Goal: Information Seeking & Learning: Learn about a topic

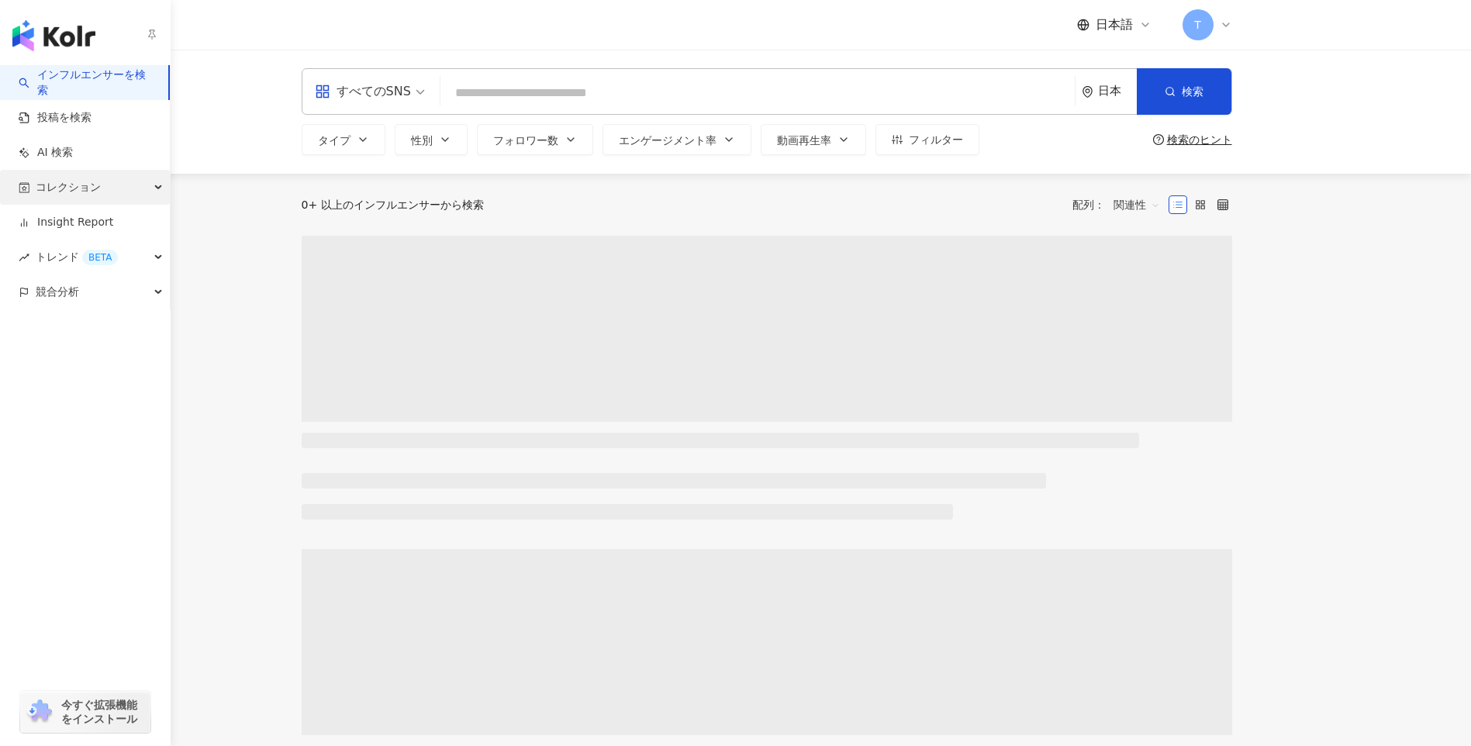
click at [51, 188] on span "コレクション" at bounding box center [68, 187] width 65 height 35
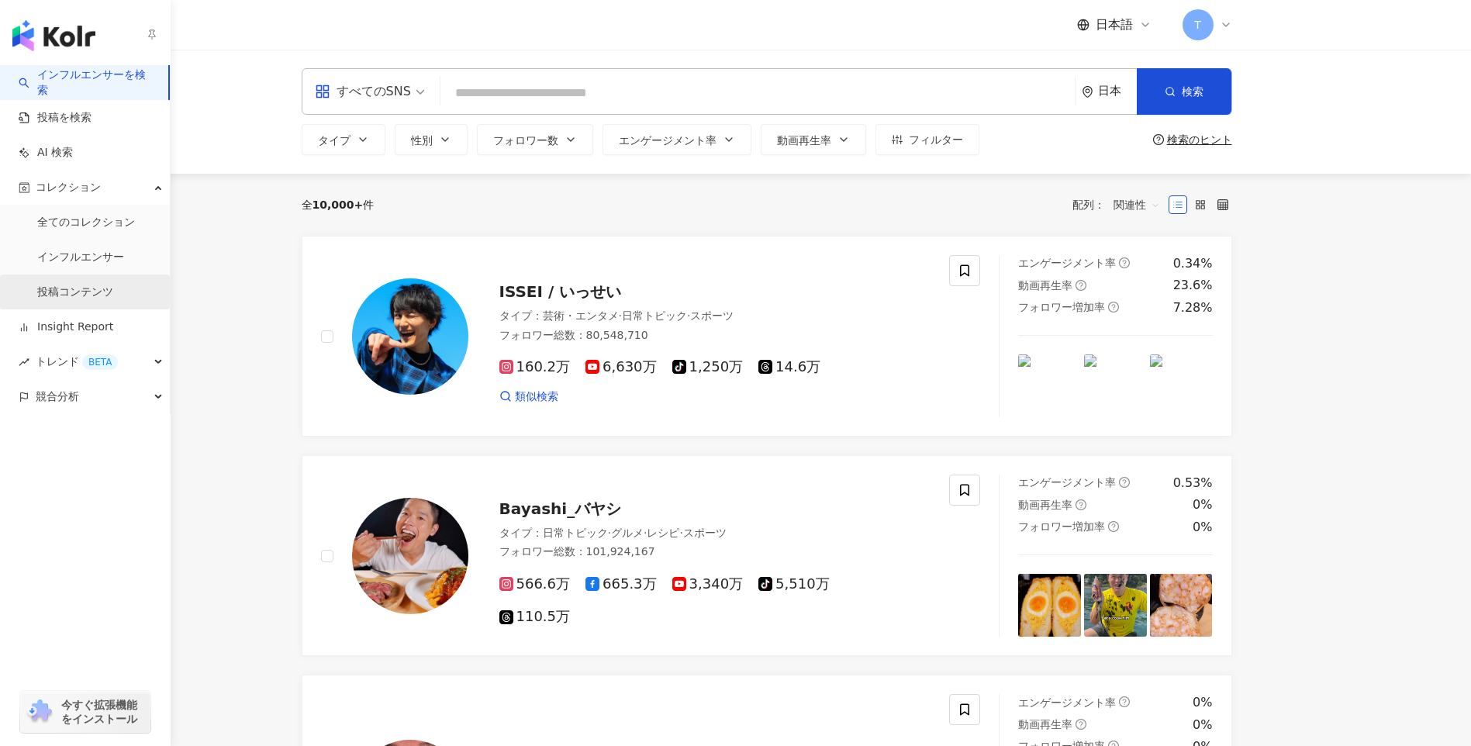
click at [81, 299] on link "投稿コンテンツ" at bounding box center [75, 293] width 76 height 16
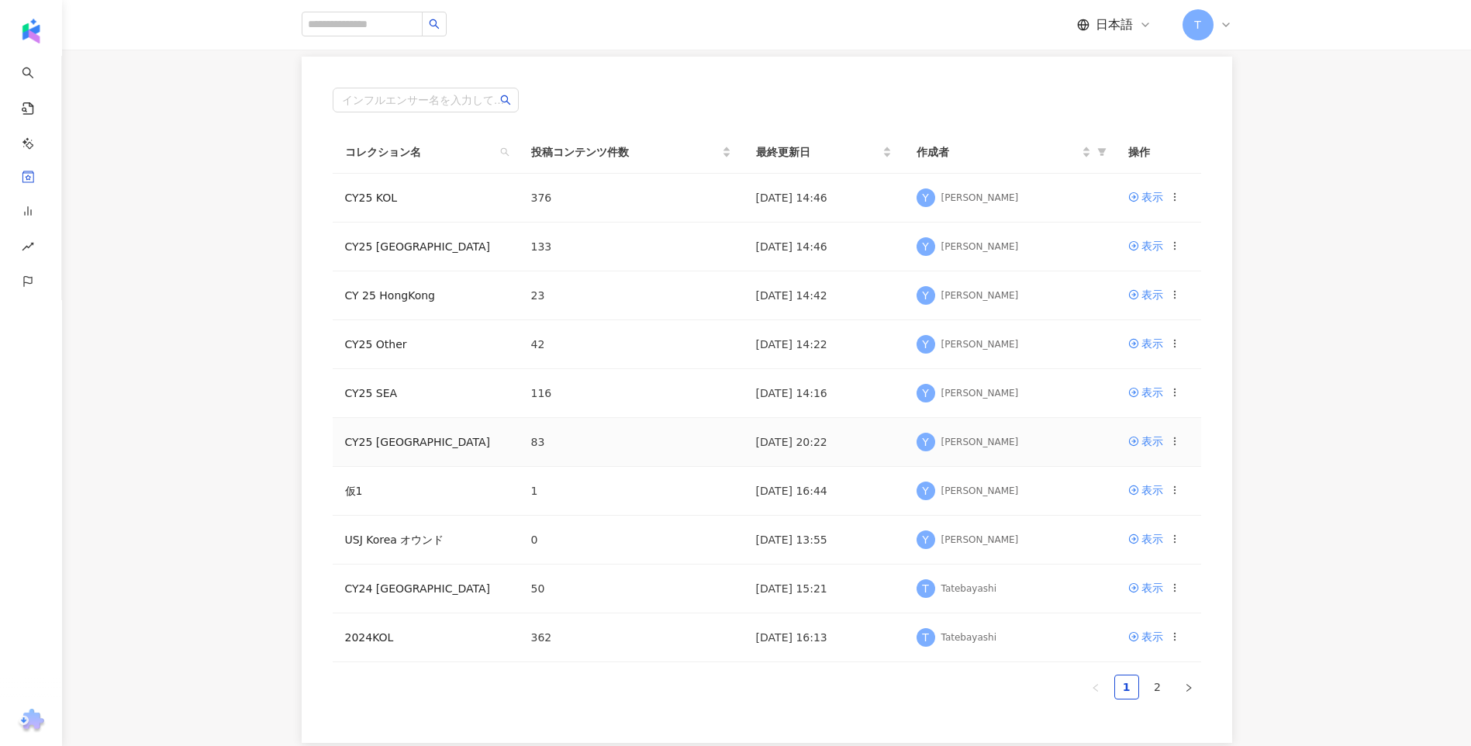
scroll to position [233, 0]
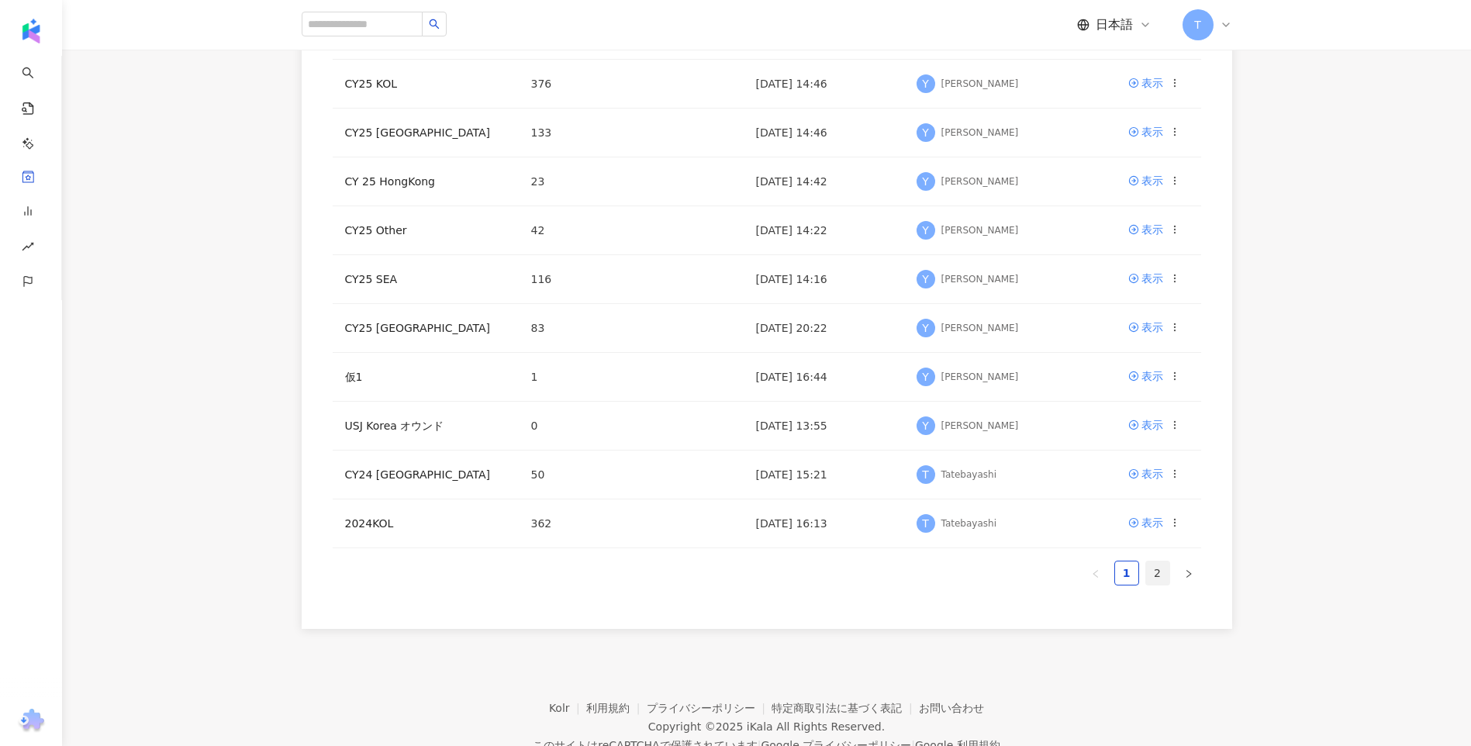
click at [1158, 574] on link "2" at bounding box center [1157, 572] width 23 height 23
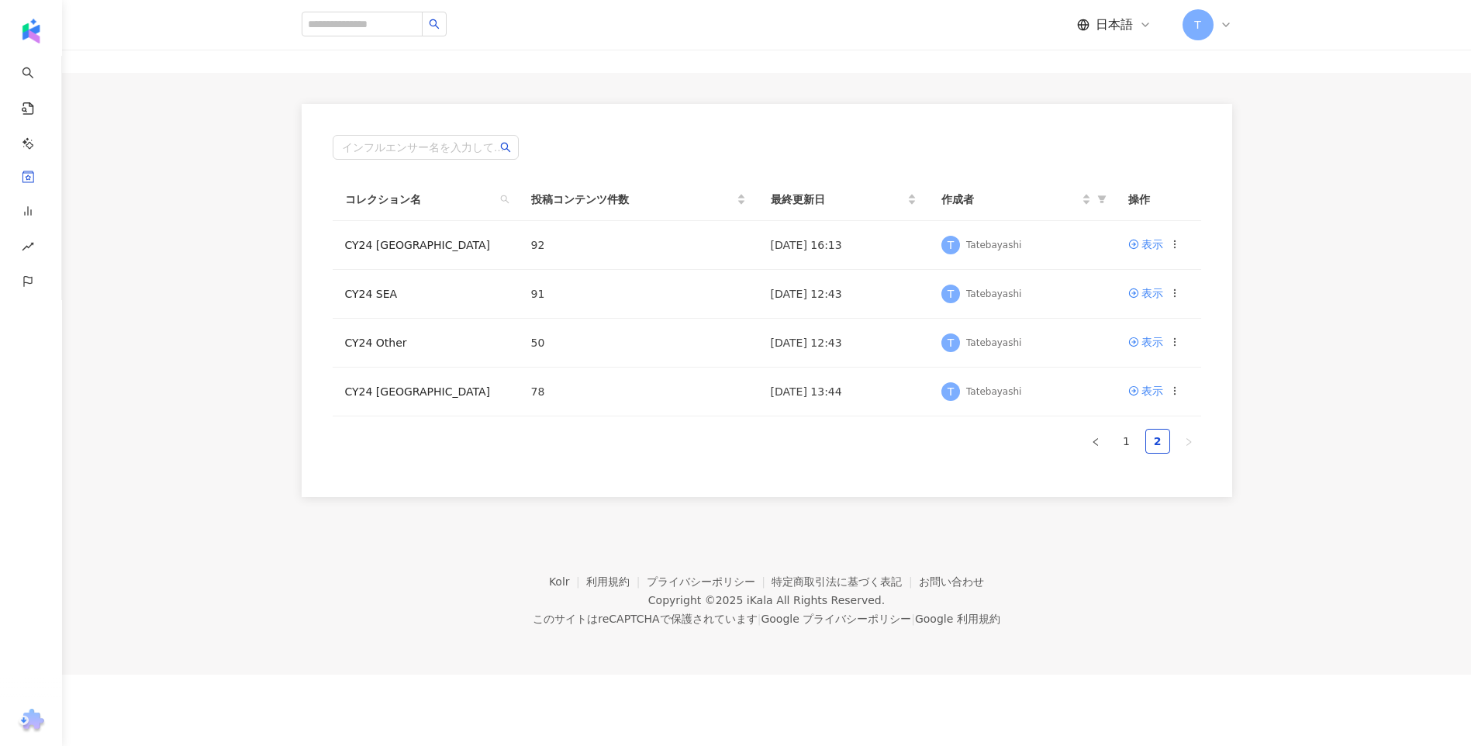
scroll to position [71, 0]
click at [384, 385] on link "CY24 Taiwan" at bounding box center [418, 391] width 146 height 12
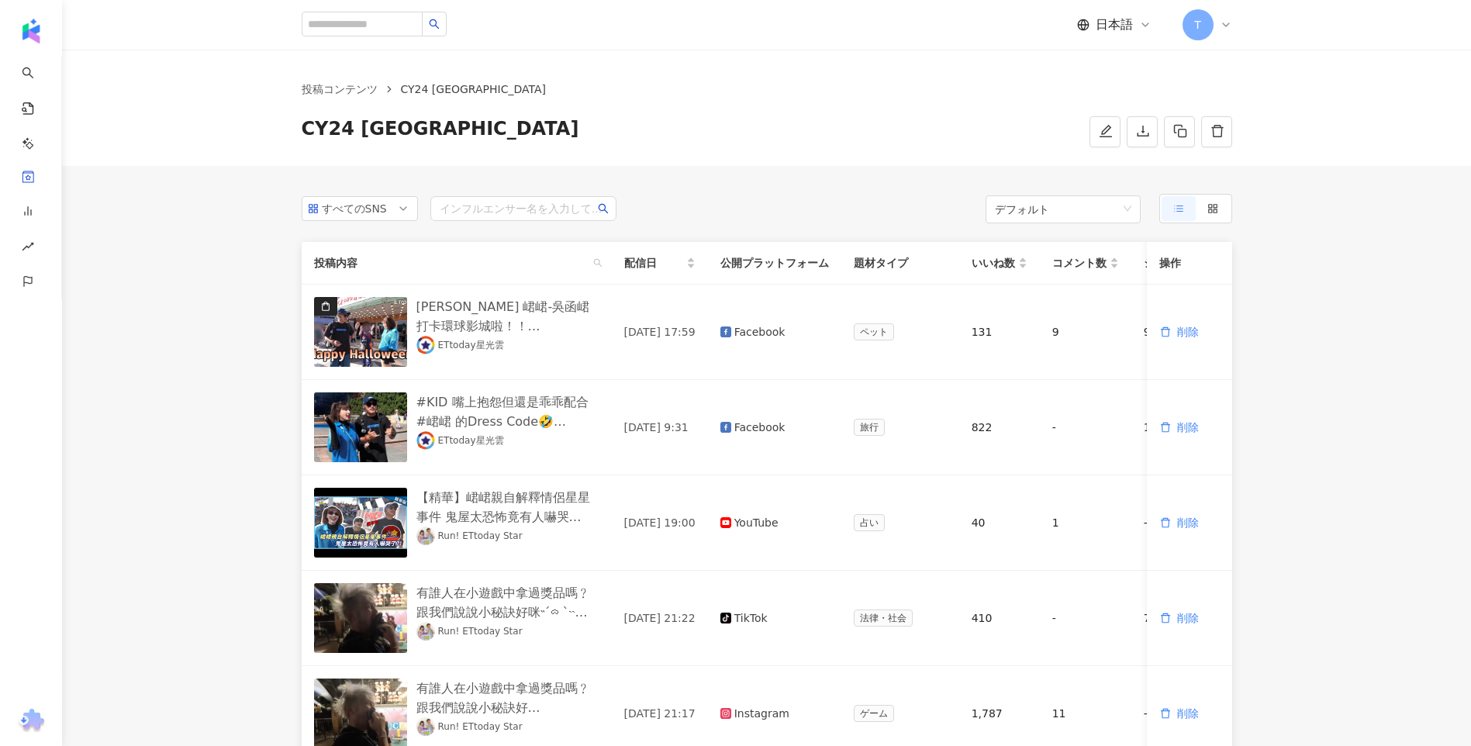
click at [471, 195] on div "すべてのSNS インフルエンサー名を入力してください" at bounding box center [459, 208] width 315 height 29
paste input "**"
type input "**"
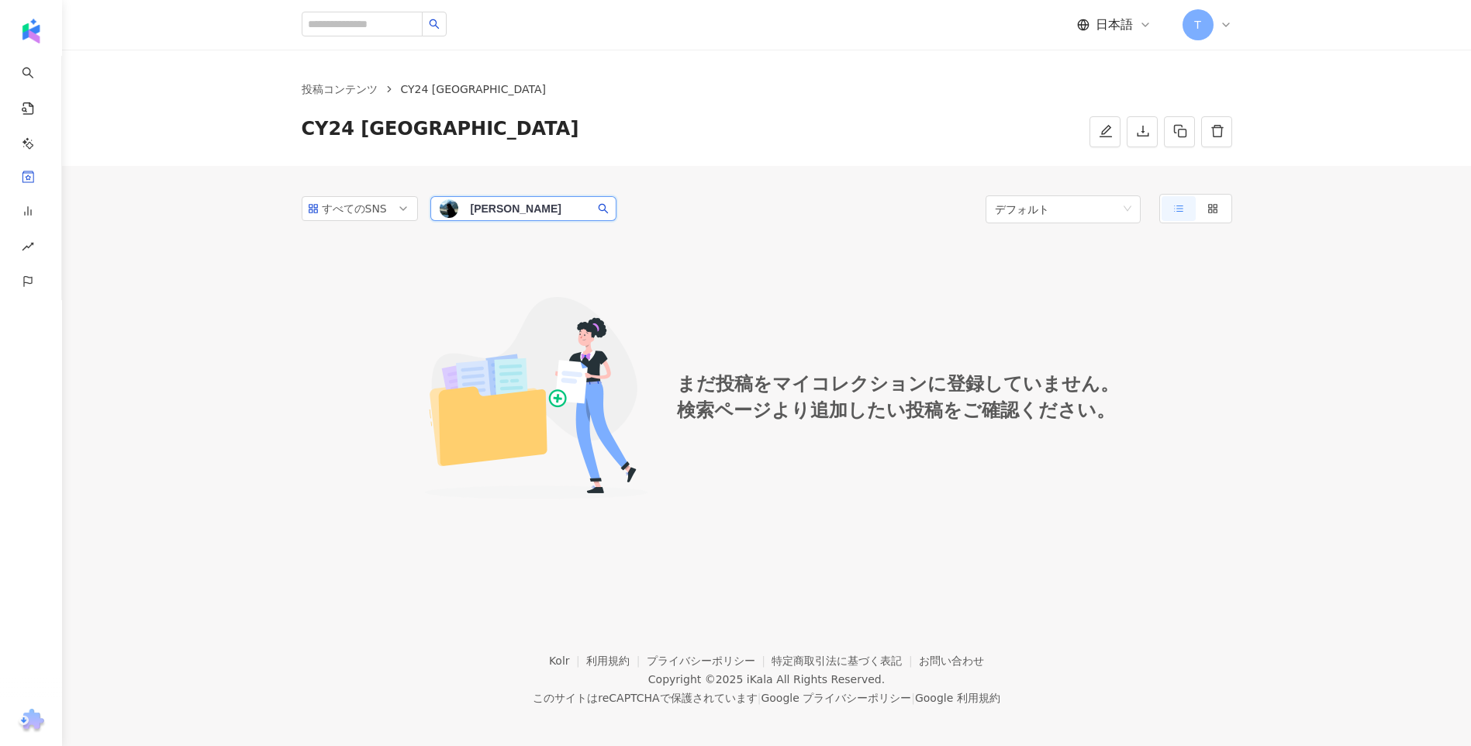
click at [598, 213] on icon "search" at bounding box center [603, 208] width 11 height 11
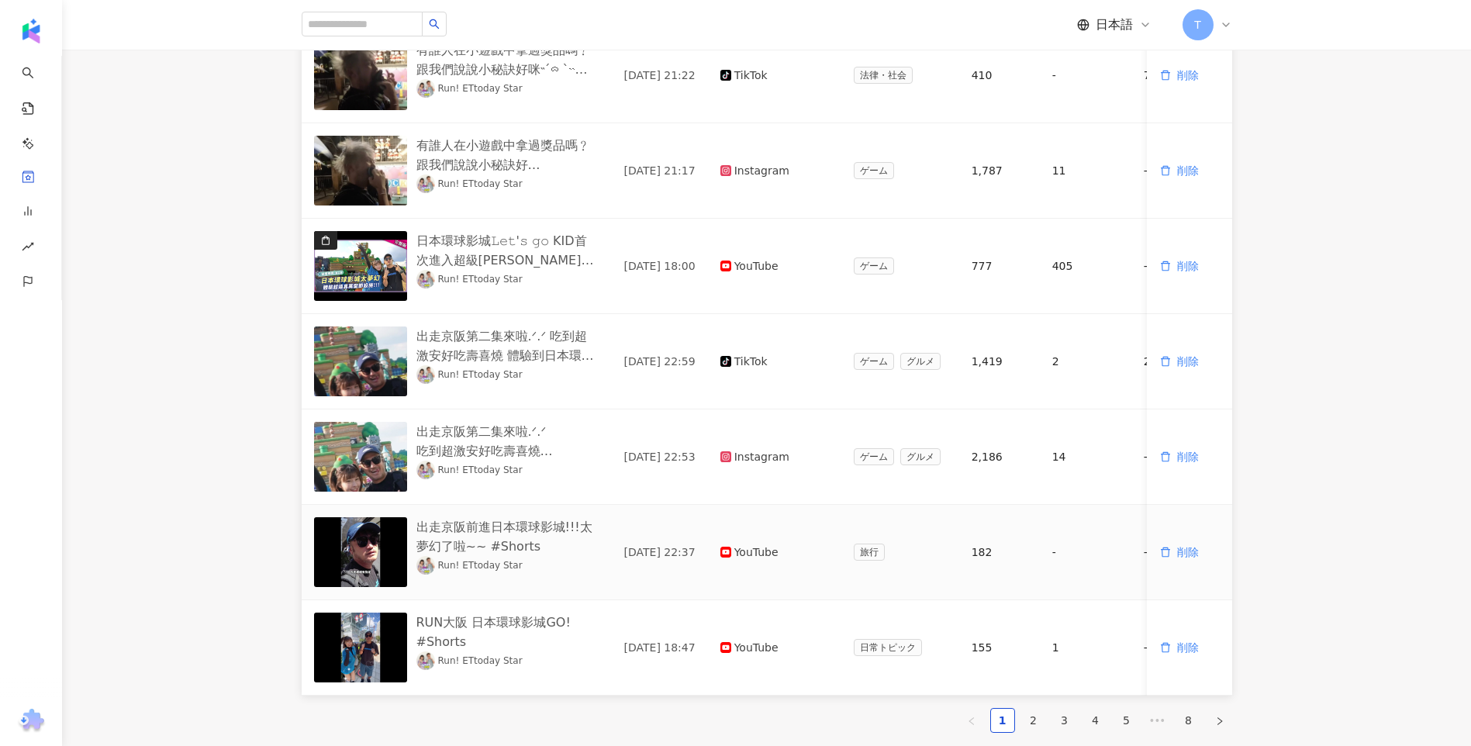
scroll to position [620, 0]
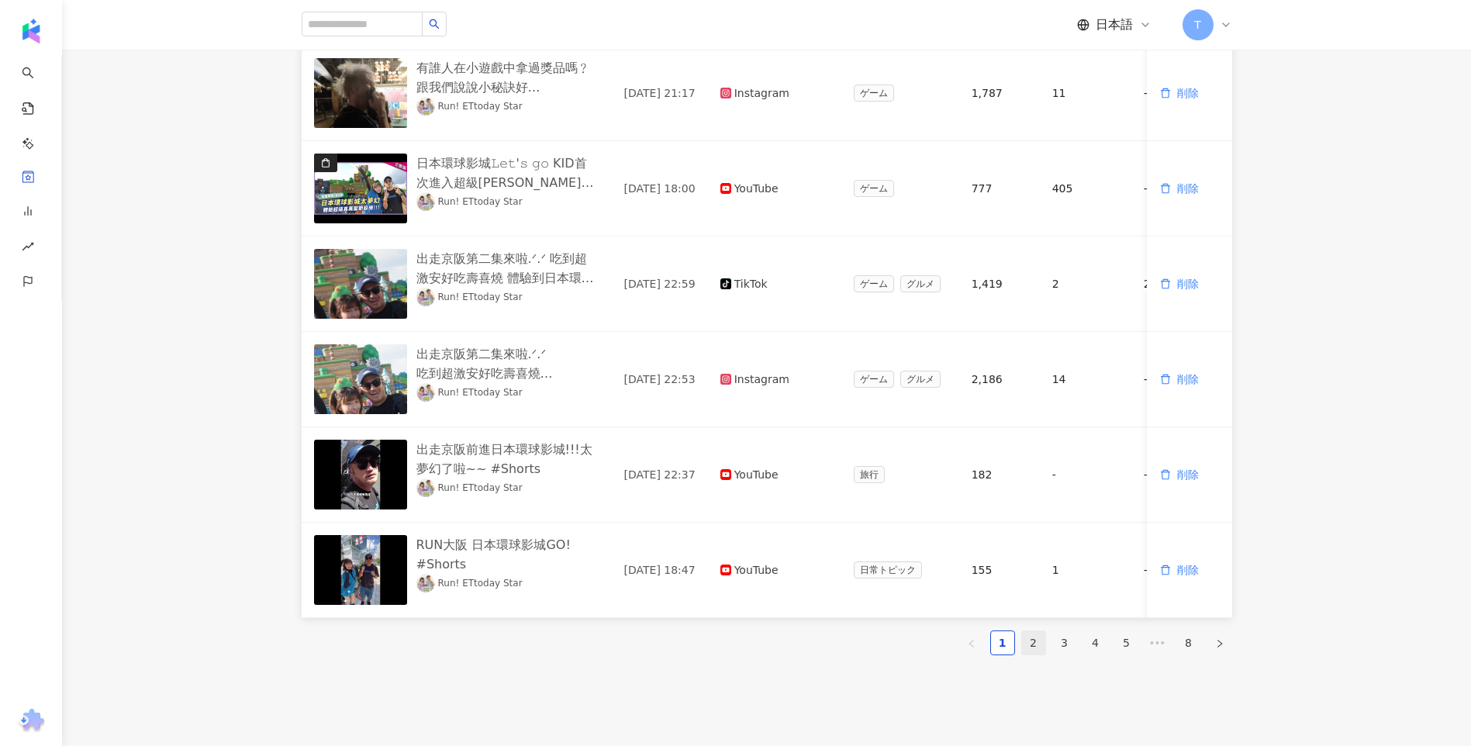
click at [1033, 654] on link "2" at bounding box center [1033, 642] width 23 height 23
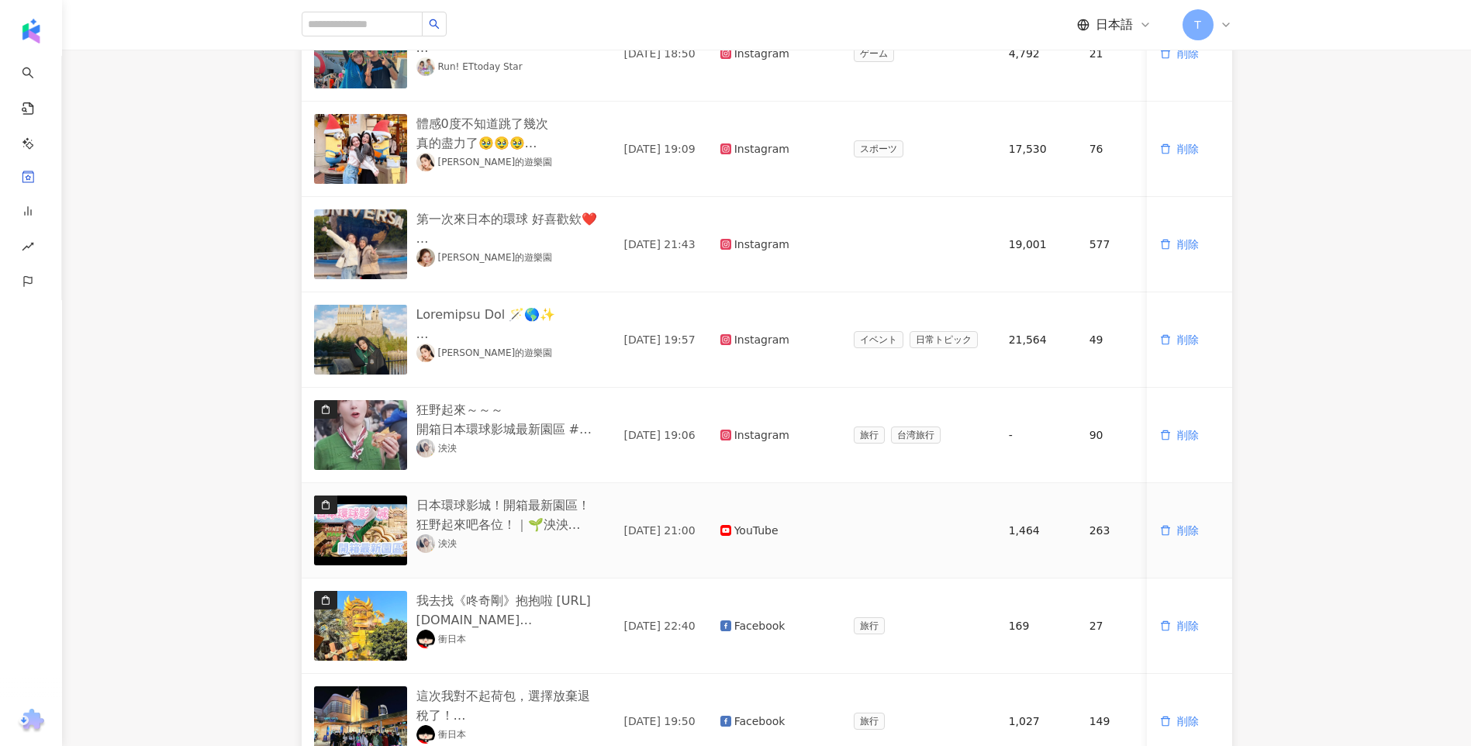
scroll to position [465, 0]
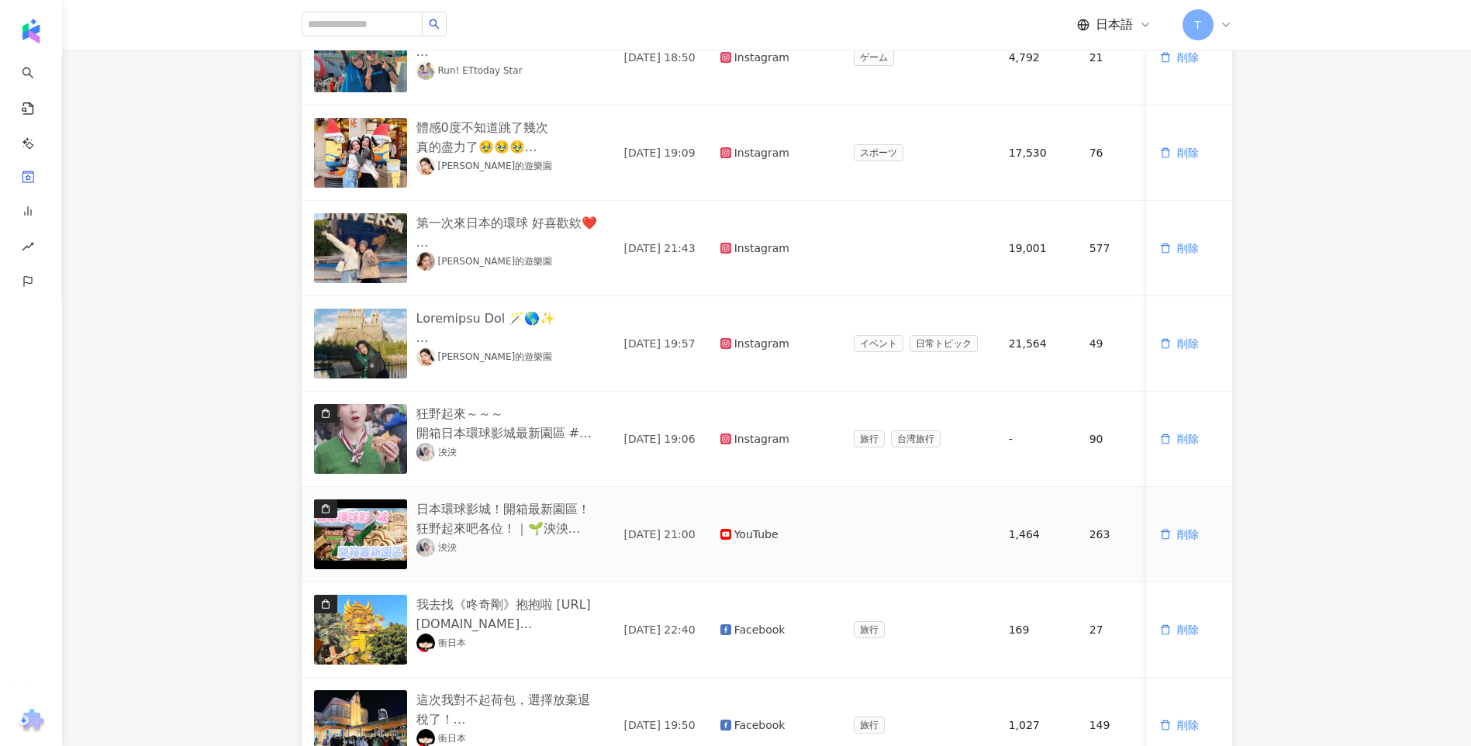
click at [354, 524] on img "button" at bounding box center [360, 534] width 93 height 70
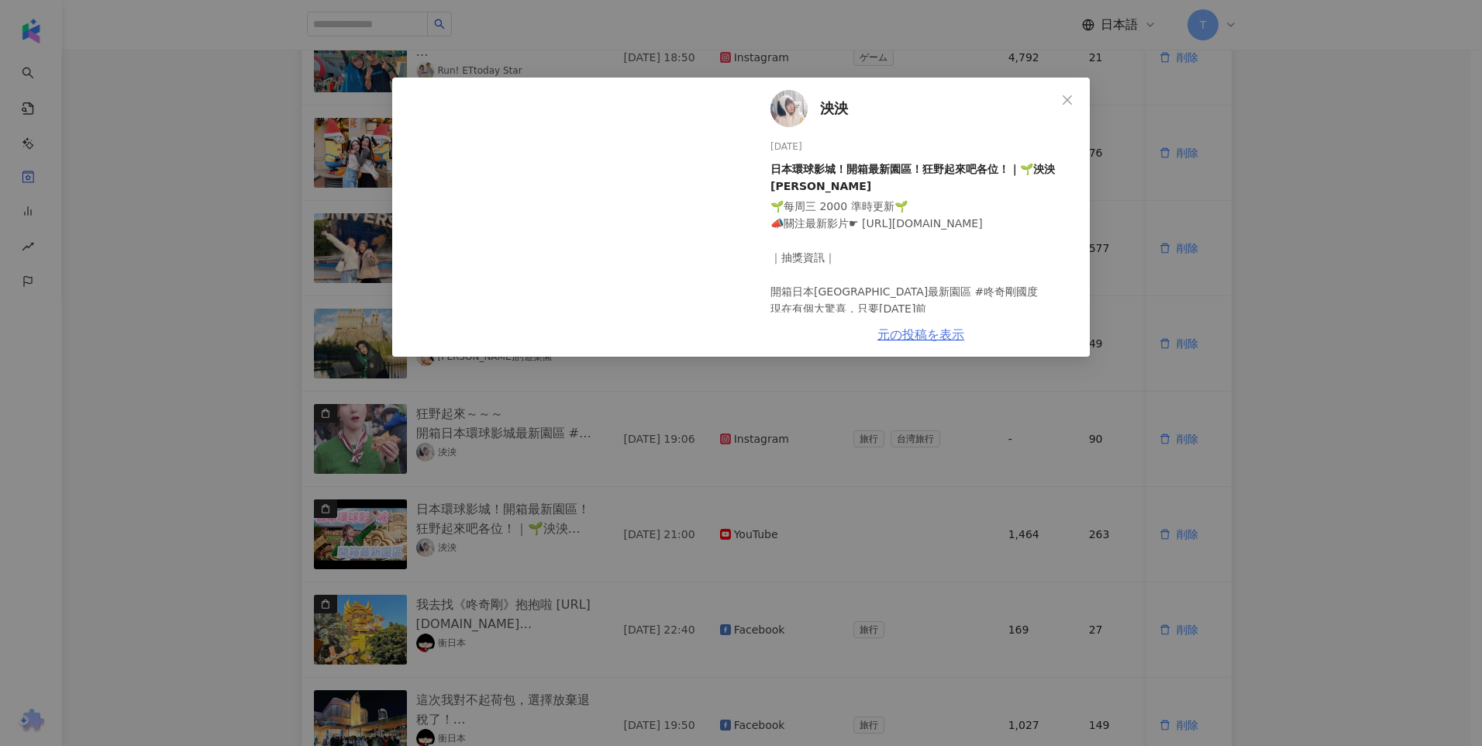
click at [925, 335] on link "元の投稿を表示" at bounding box center [921, 334] width 87 height 15
click at [272, 472] on div "泱泱 2025/01/08 日本環球影城！開箱最新園區！狂野起來吧各位！｜🌱泱泱Lynn 1,464 263 7.4万 元の投稿を表示" at bounding box center [741, 373] width 1482 height 746
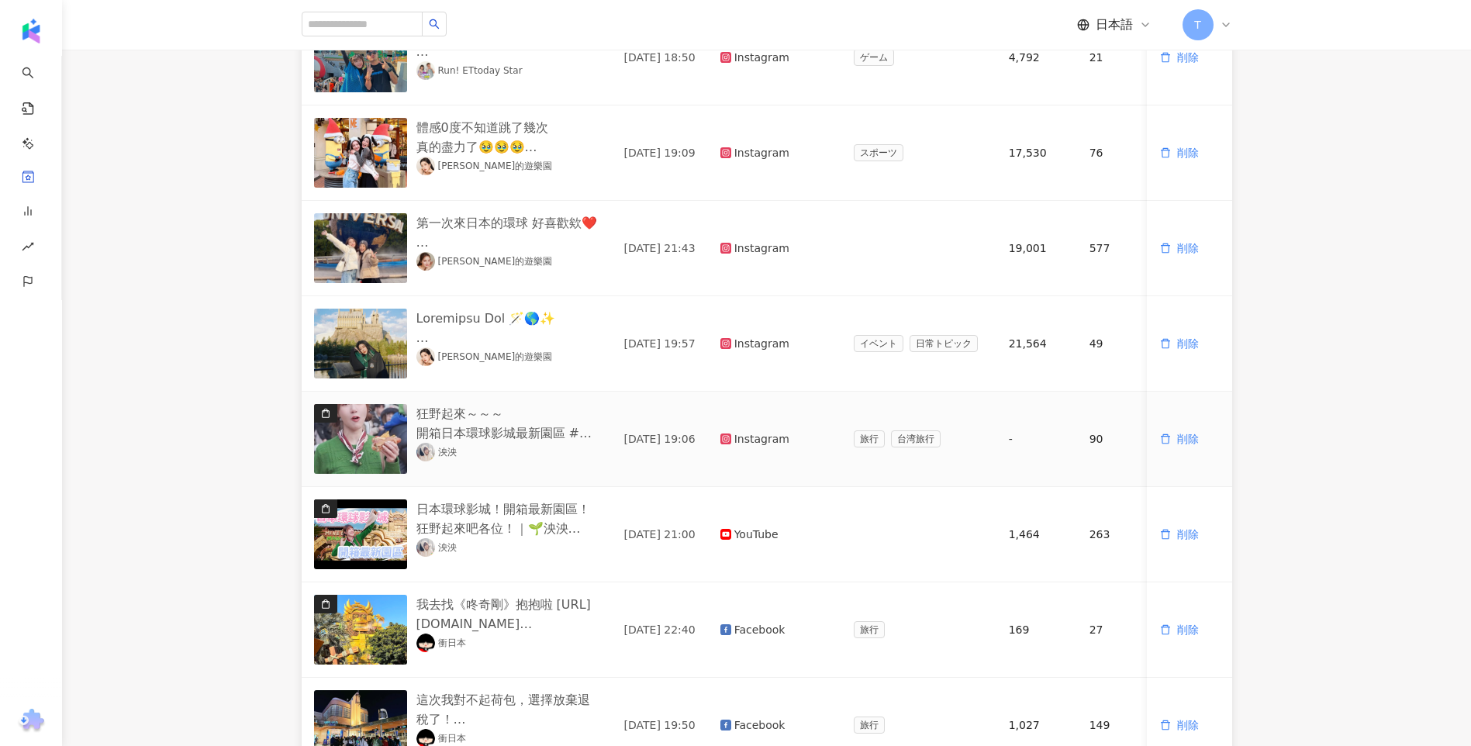
click at [367, 444] on img "button" at bounding box center [360, 439] width 93 height 70
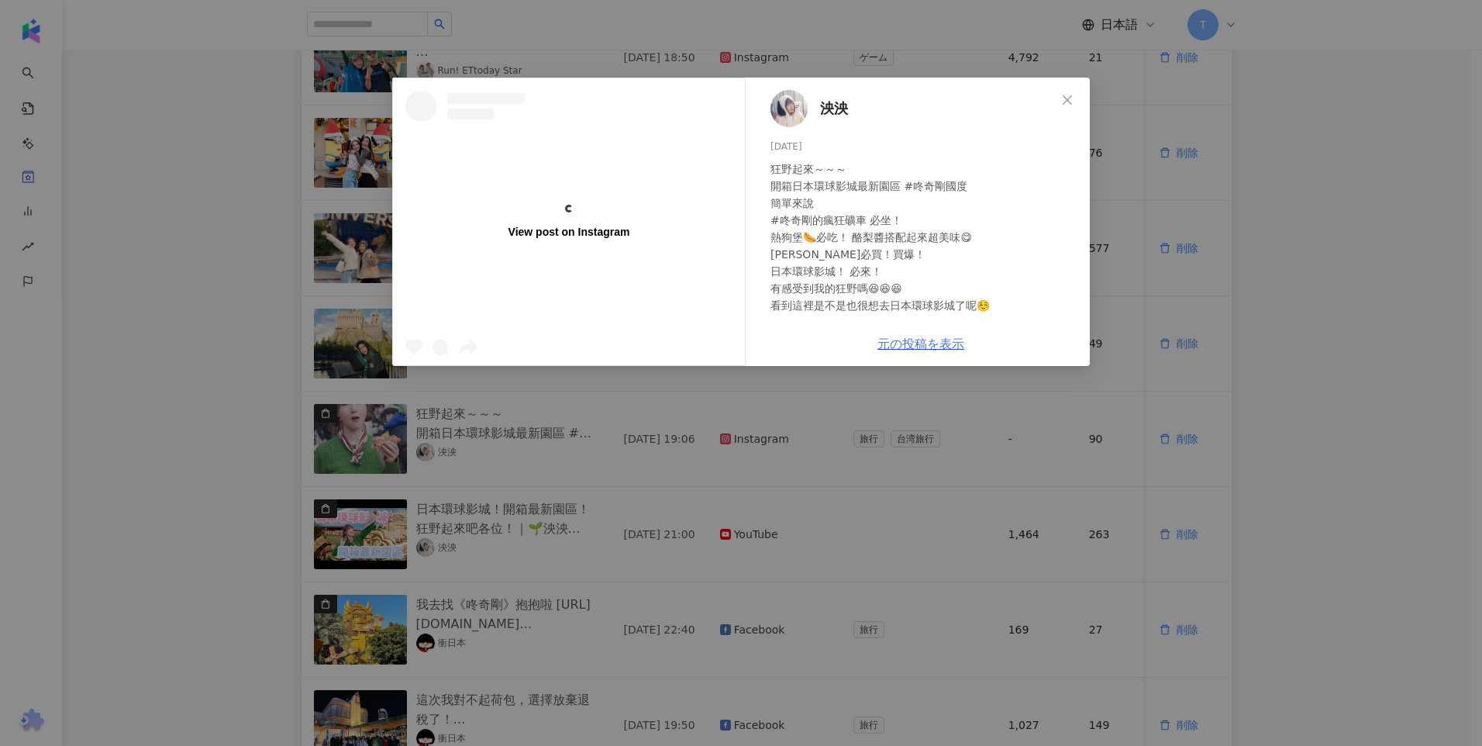
click at [913, 342] on link "元の投稿を表示" at bounding box center [921, 343] width 87 height 15
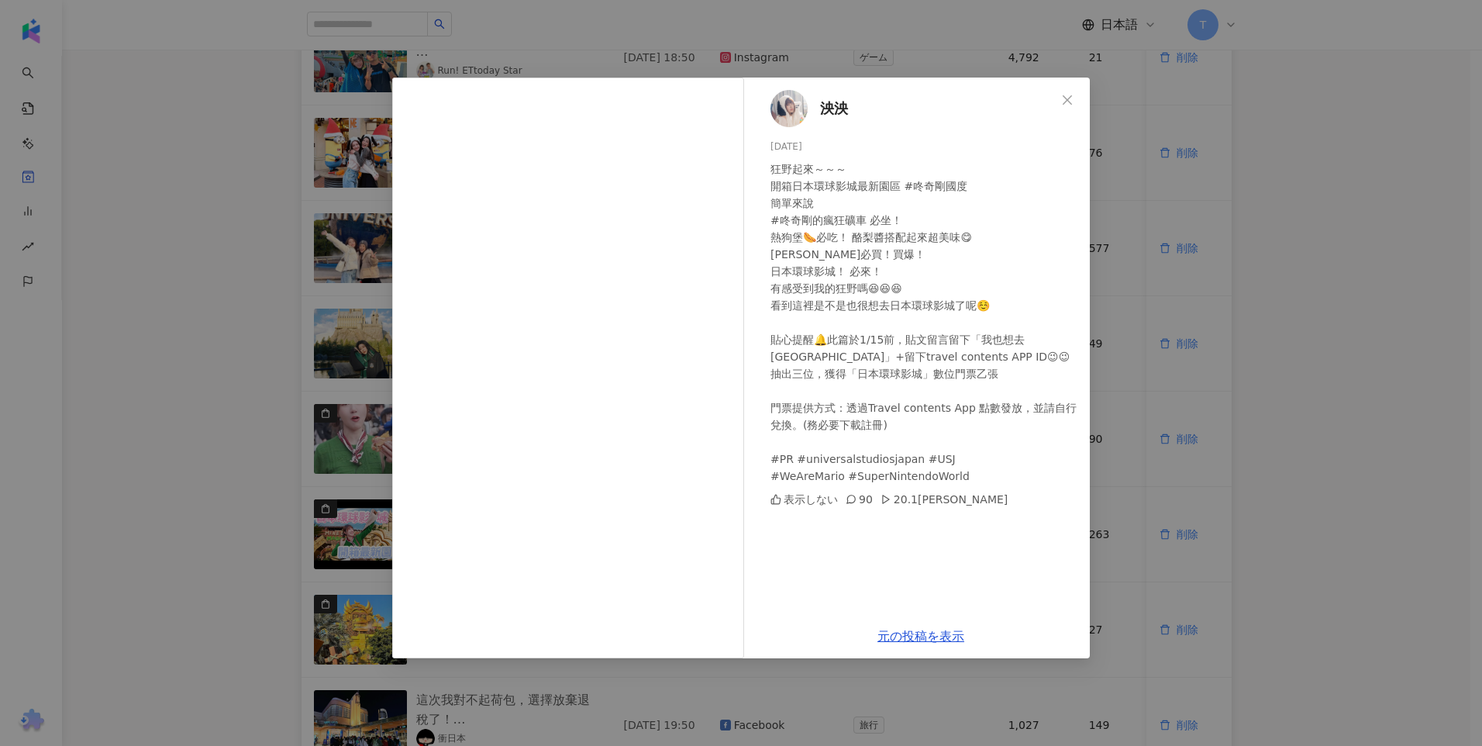
click at [171, 421] on div "泱泱 2025/01/10 狂野起來～～～ 開箱日本環球影城最新園區 #咚奇剛國度 簡單來說 #咚奇剛的瘋狂礦車 必坐！ 熱狗堡🌭必吃！ 酪梨醬搭配起來超美味…" at bounding box center [741, 373] width 1482 height 746
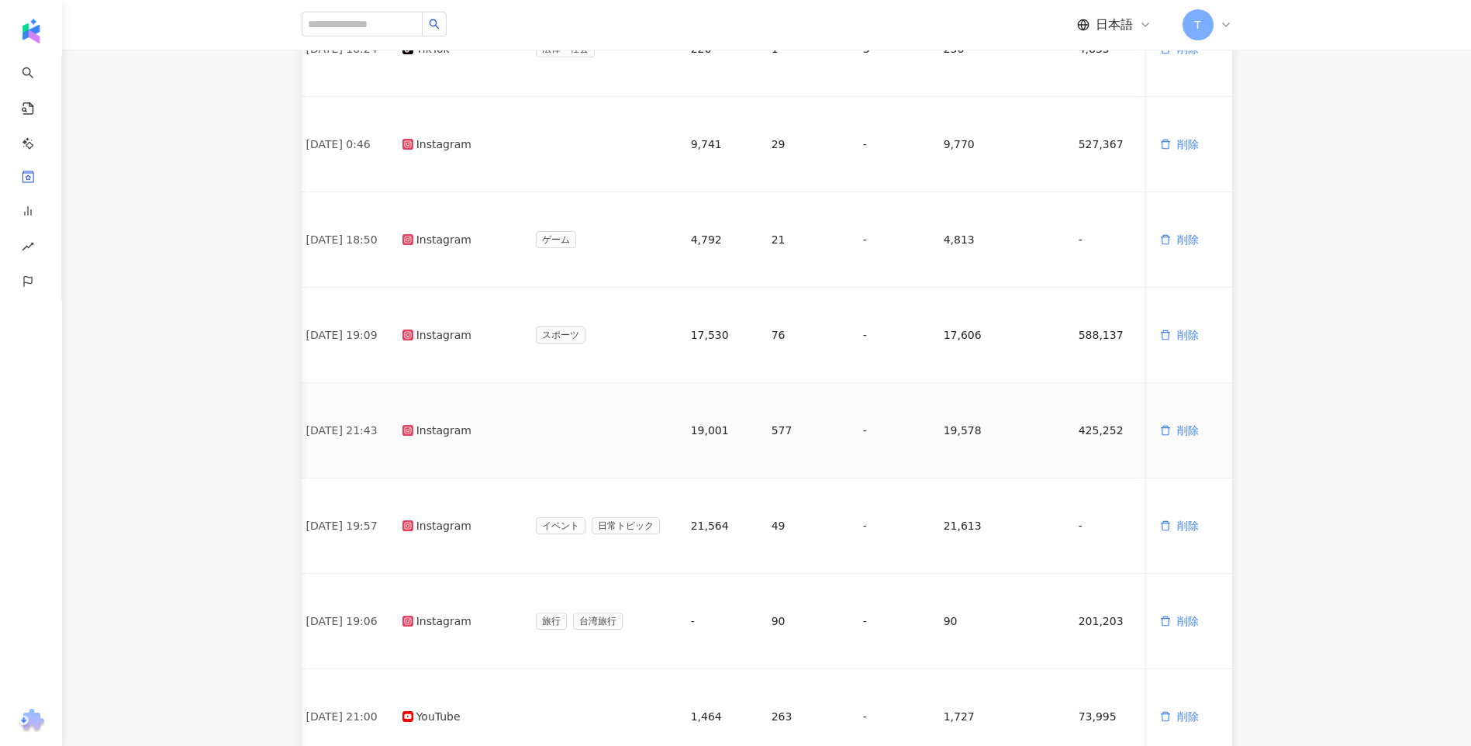
scroll to position [310, 0]
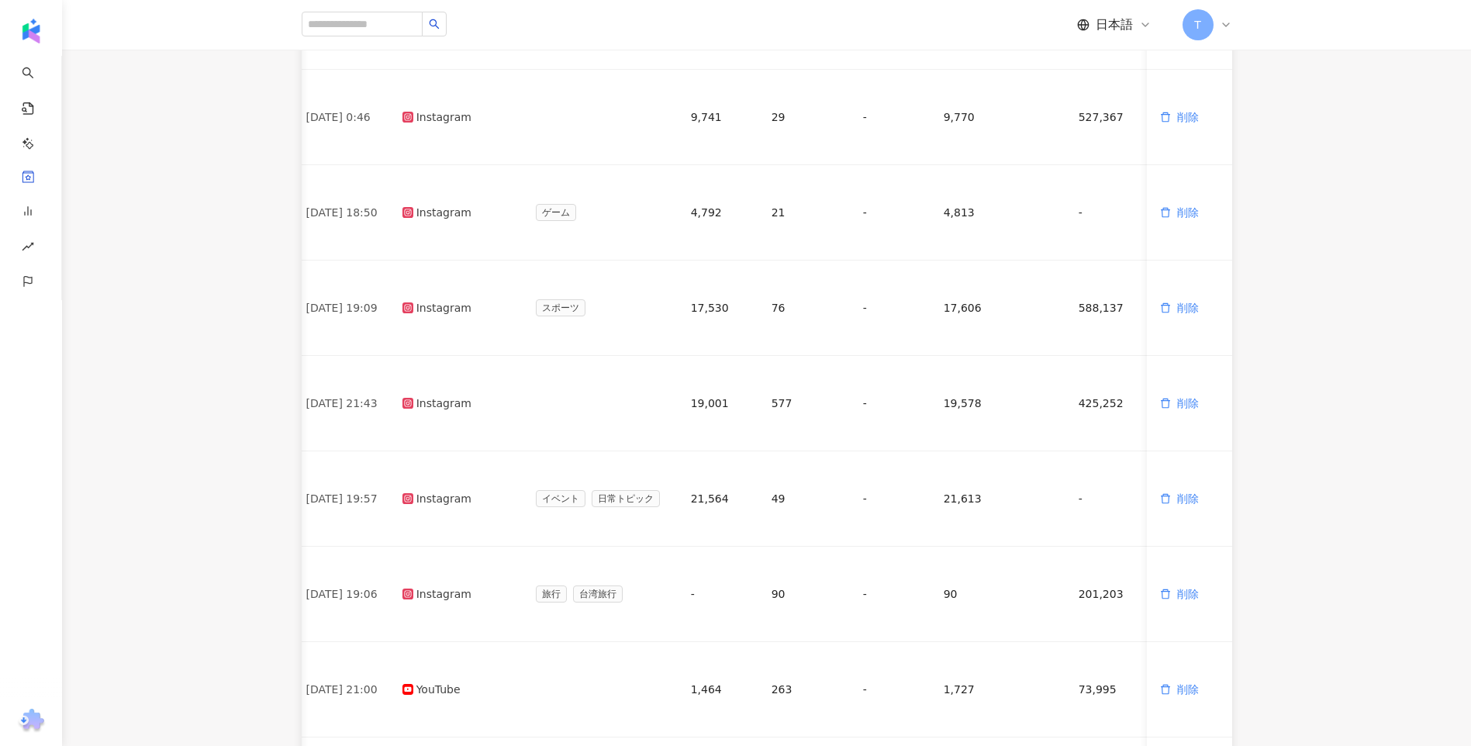
click at [1378, 501] on main "投稿コンテンツ CY24 Taiwan CY24 Taiwan すべてのSNS インフルエンサー名を入力してください デフォルト 投稿内容 配信日 公開プラッ…" at bounding box center [766, 372] width 1409 height 1266
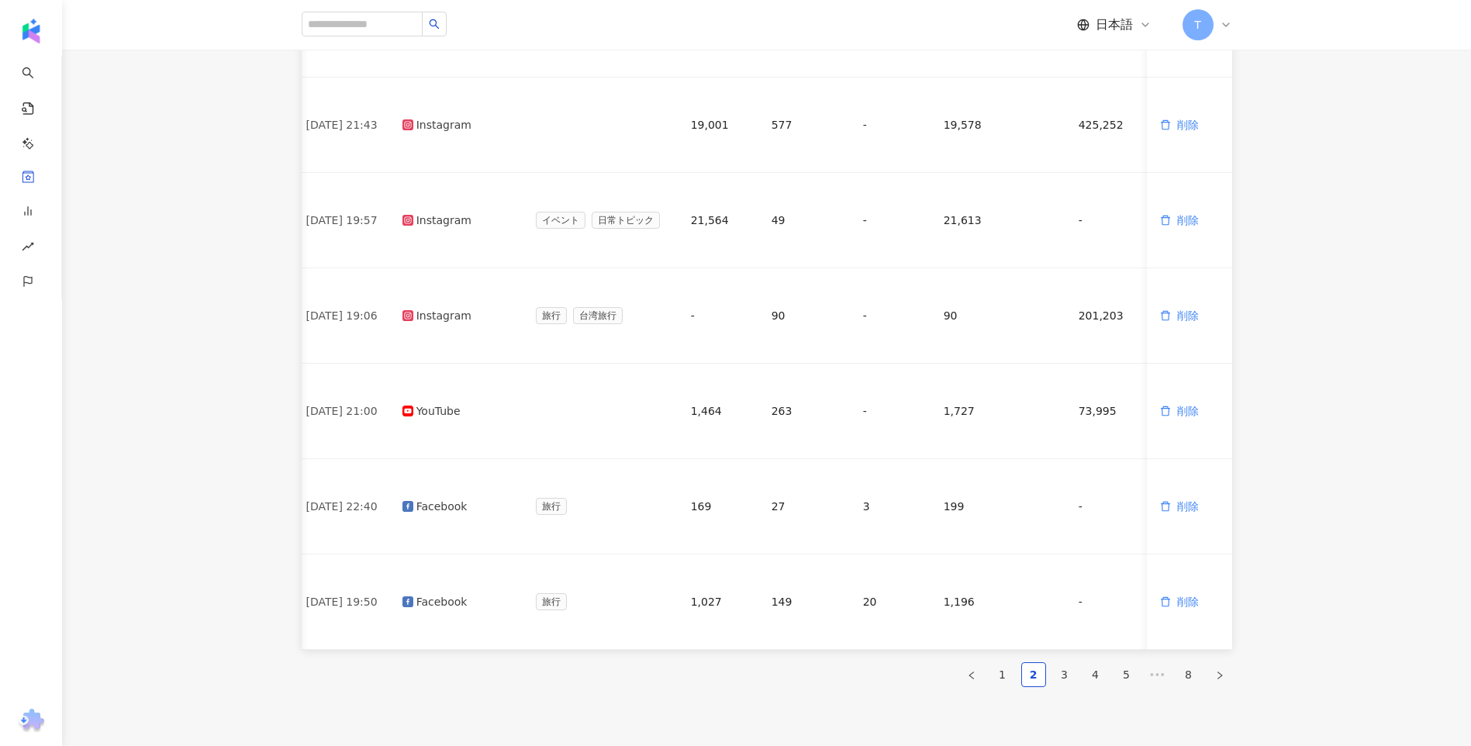
scroll to position [754, 0]
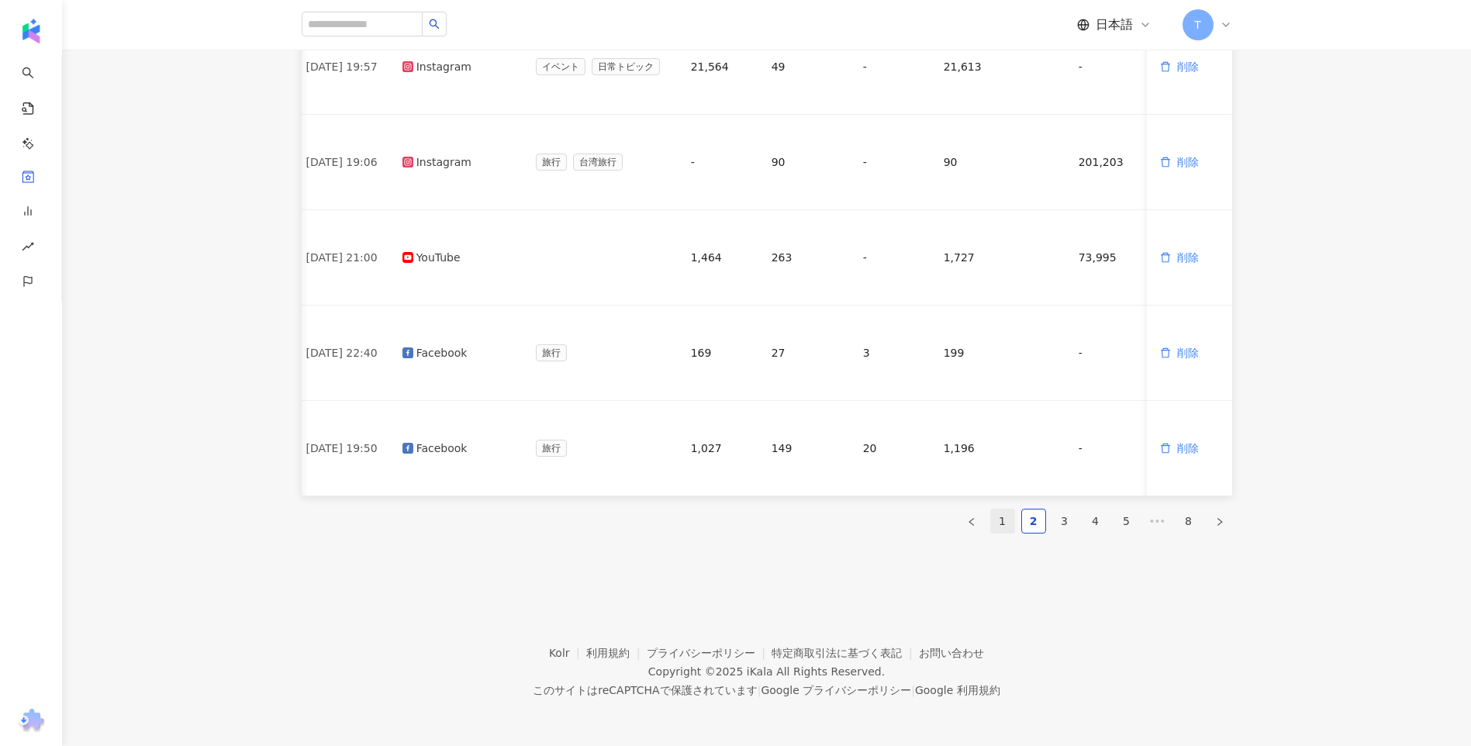
click at [1003, 521] on link "1" at bounding box center [1002, 520] width 23 height 23
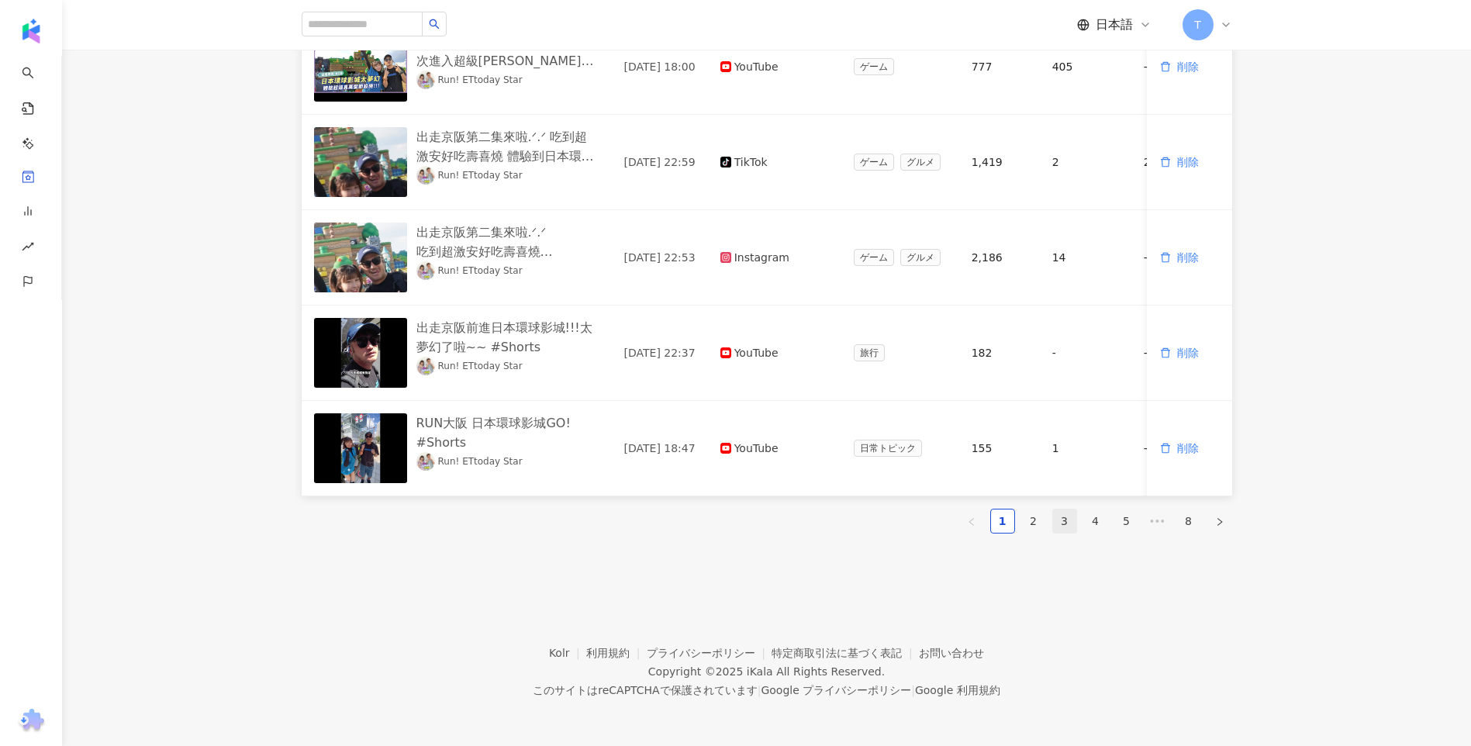
click at [1071, 521] on link "3" at bounding box center [1064, 520] width 23 height 23
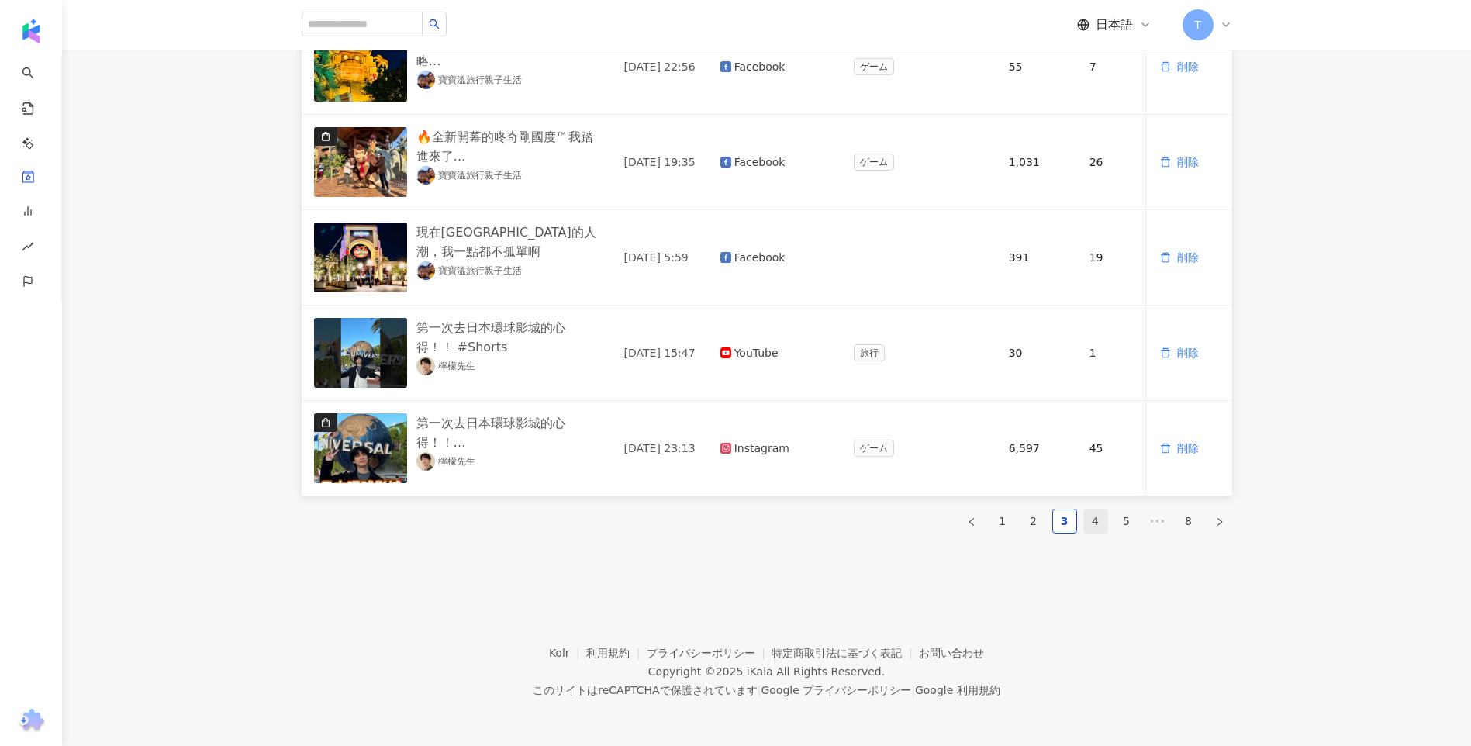
click at [1102, 524] on link "4" at bounding box center [1095, 520] width 23 height 23
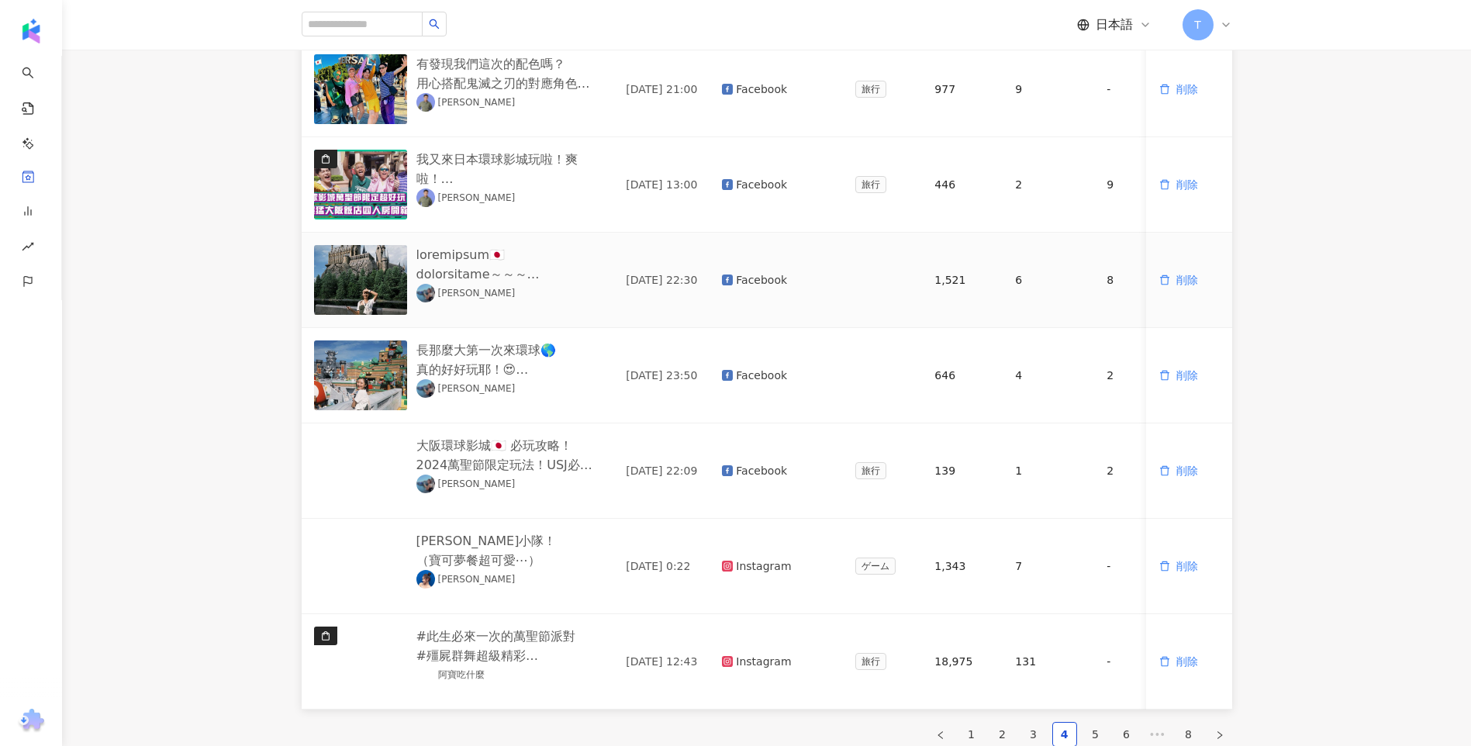
scroll to position [698, 0]
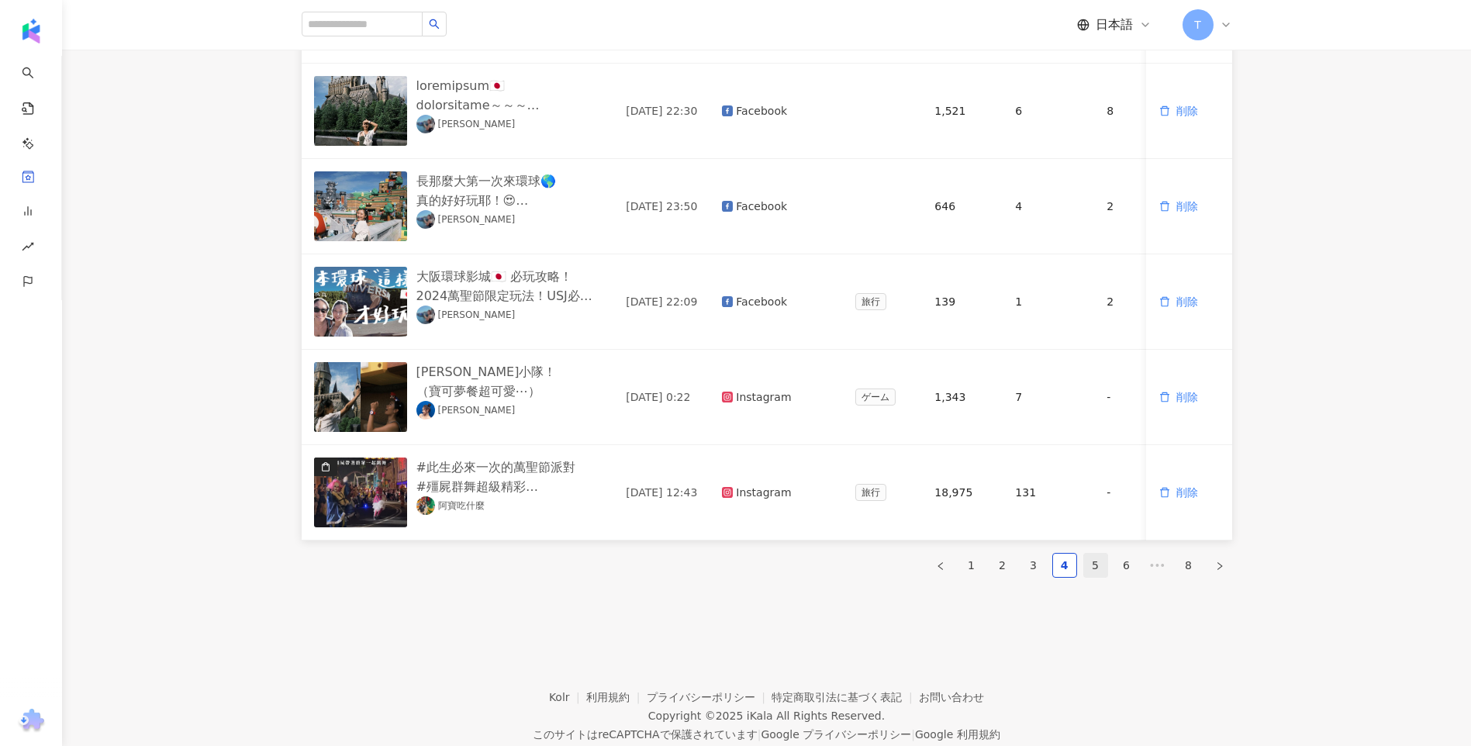
click at [1092, 577] on link "5" at bounding box center [1095, 565] width 23 height 23
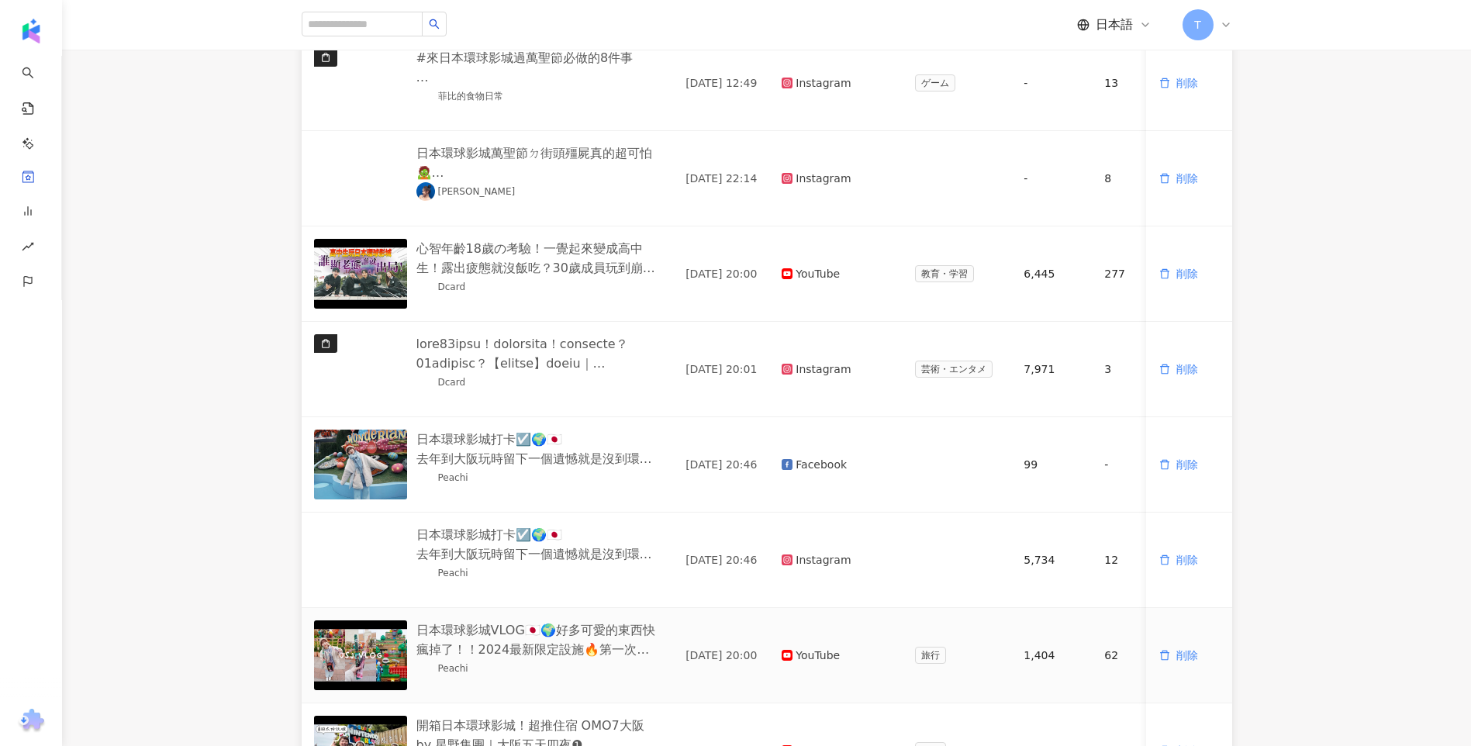
scroll to position [754, 0]
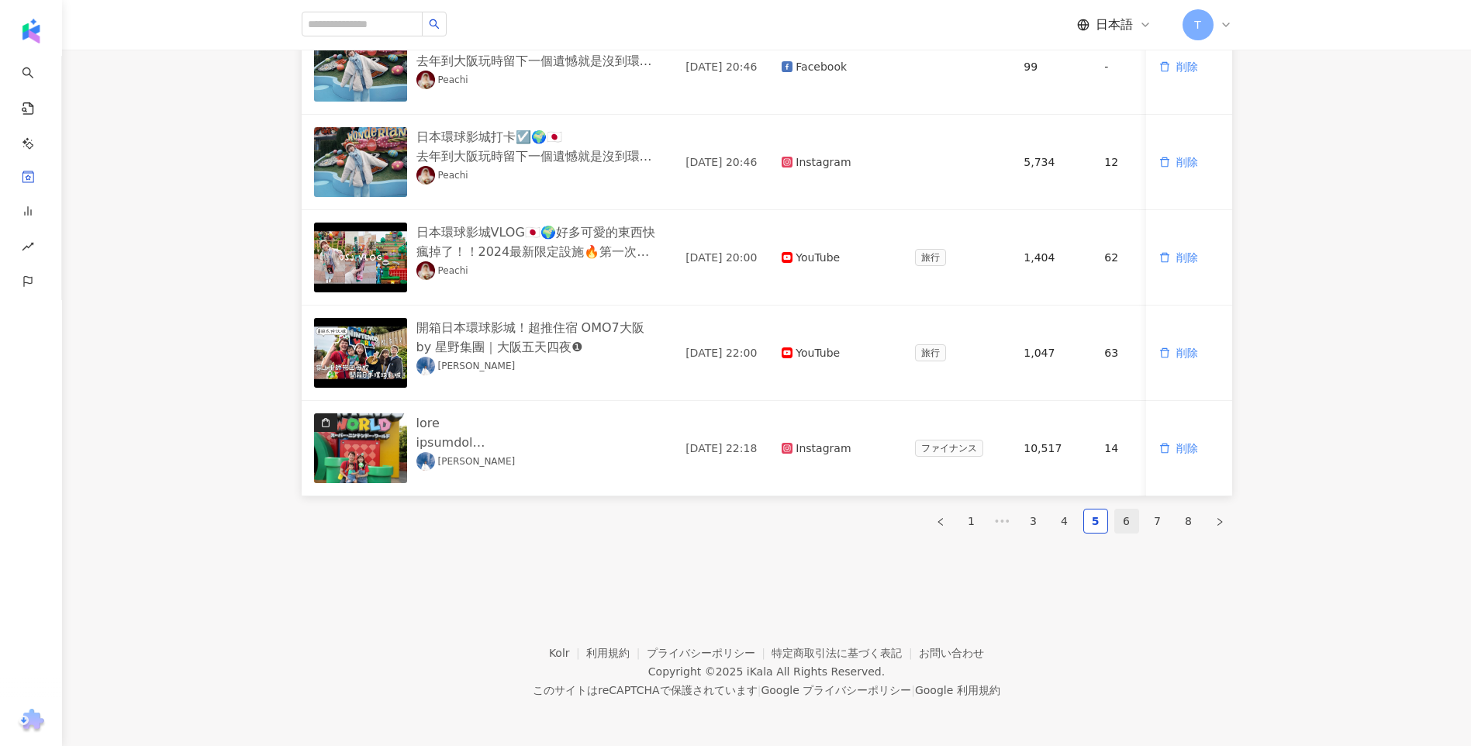
click at [1118, 520] on link "6" at bounding box center [1126, 520] width 23 height 23
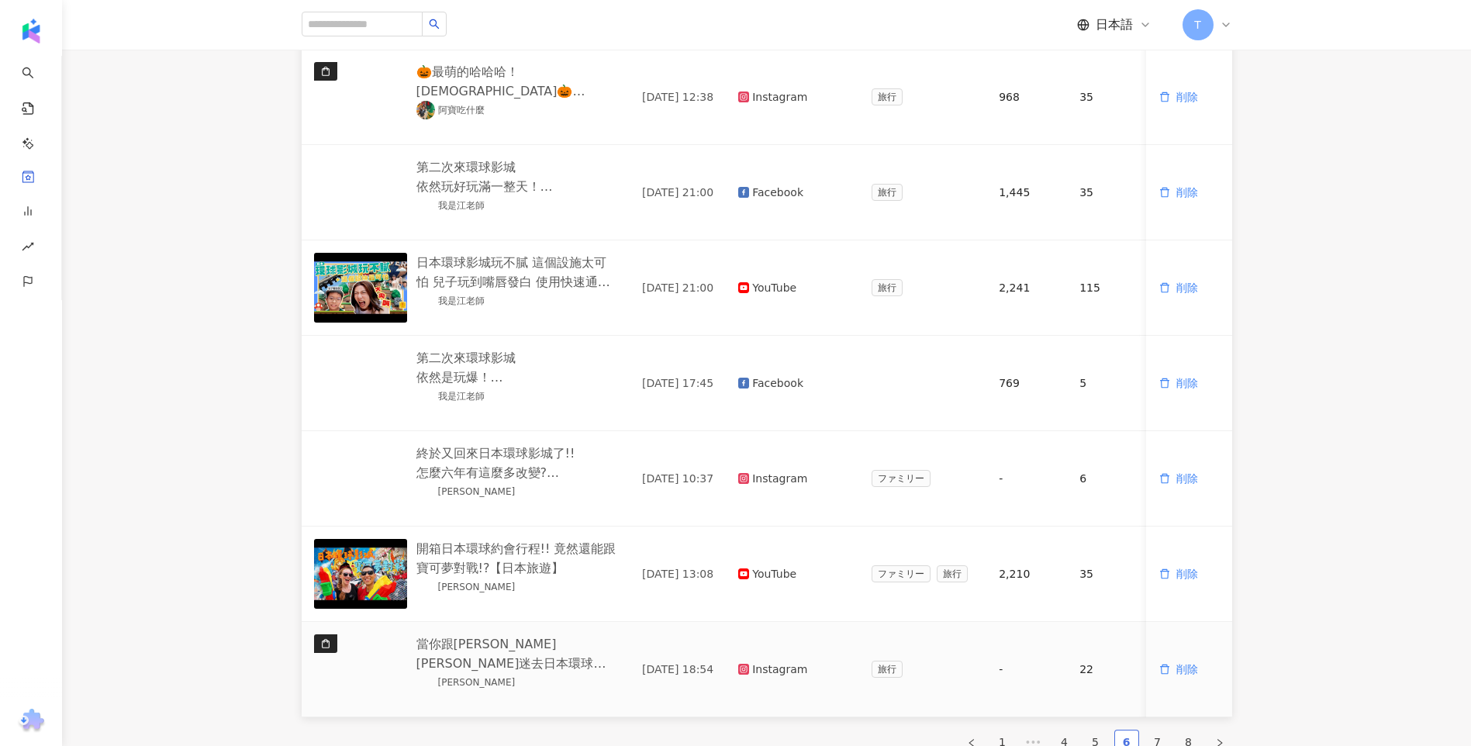
scroll to position [676, 0]
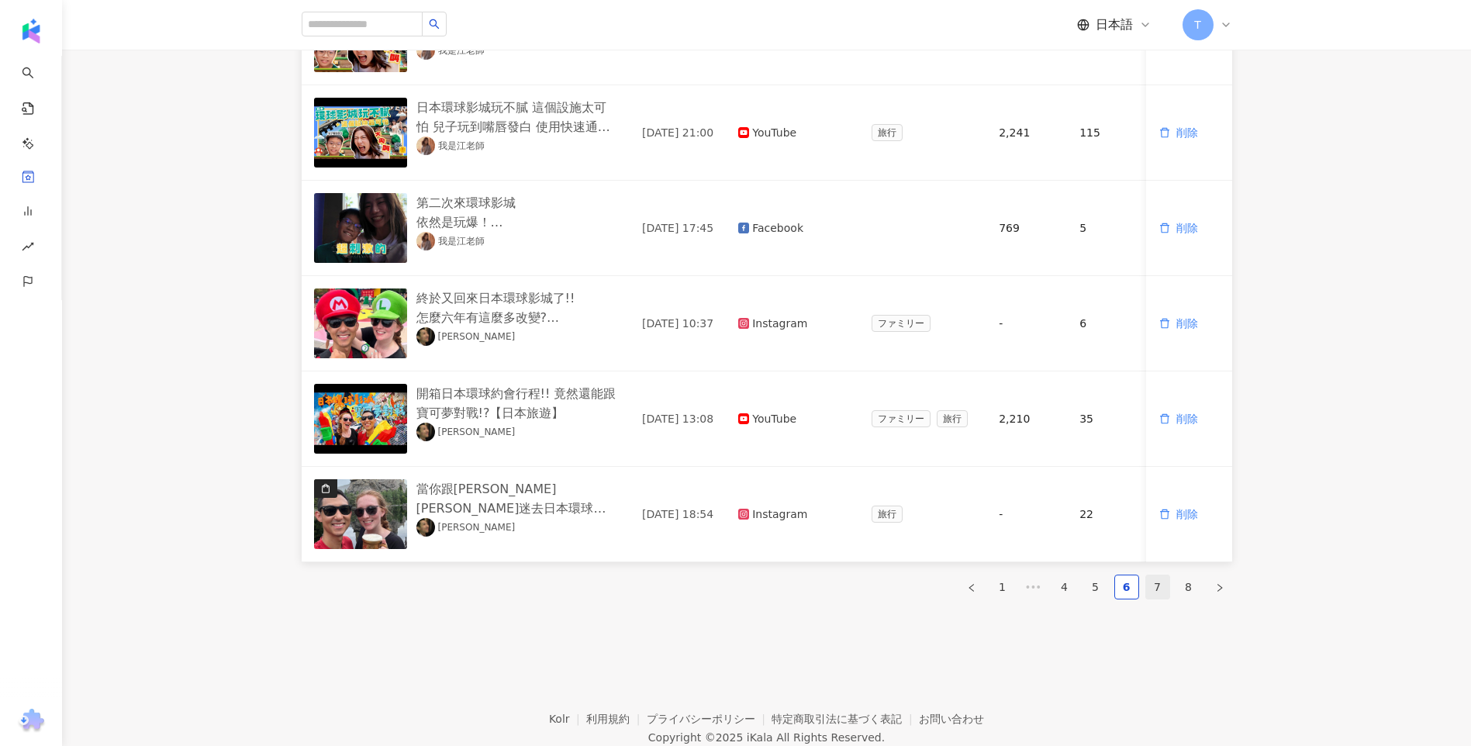
click at [1149, 599] on link "7" at bounding box center [1157, 586] width 23 height 23
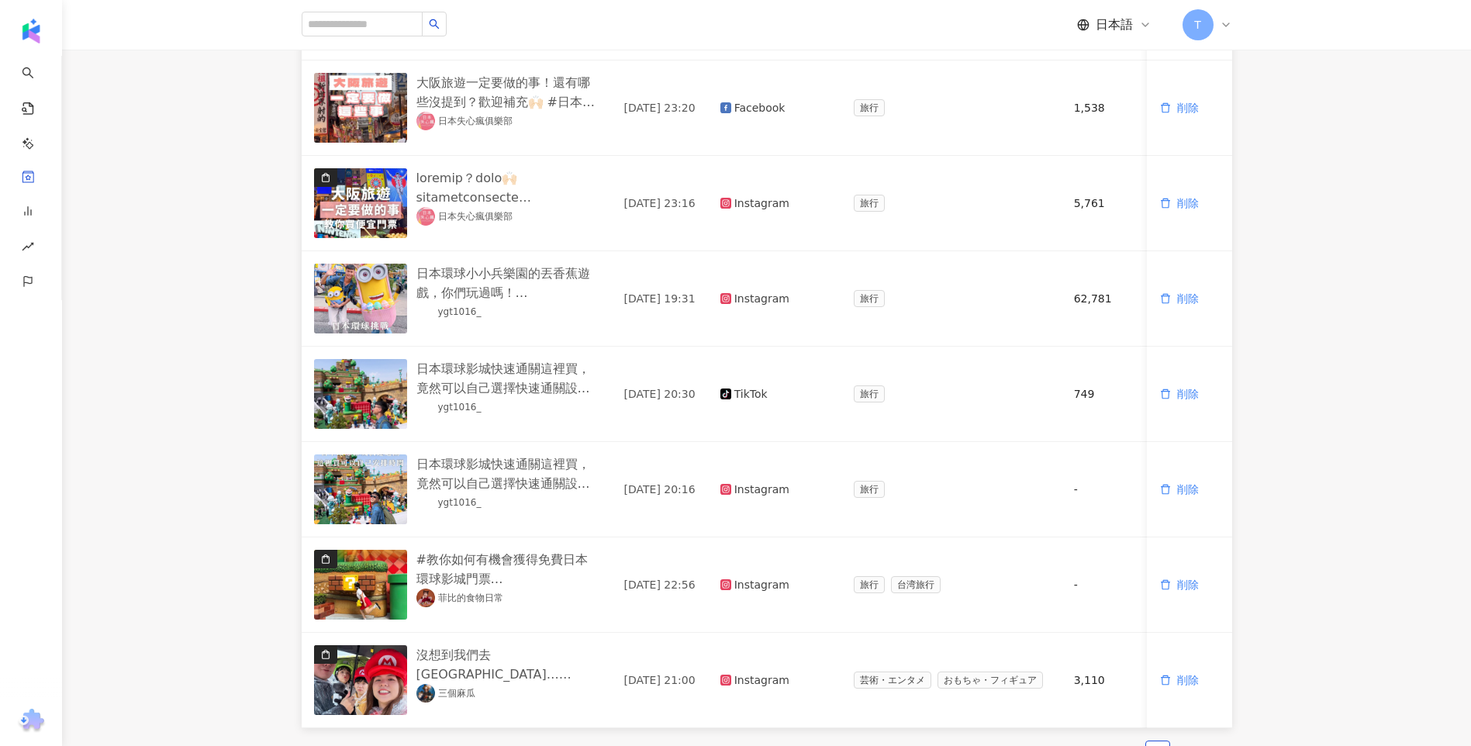
scroll to position [754, 0]
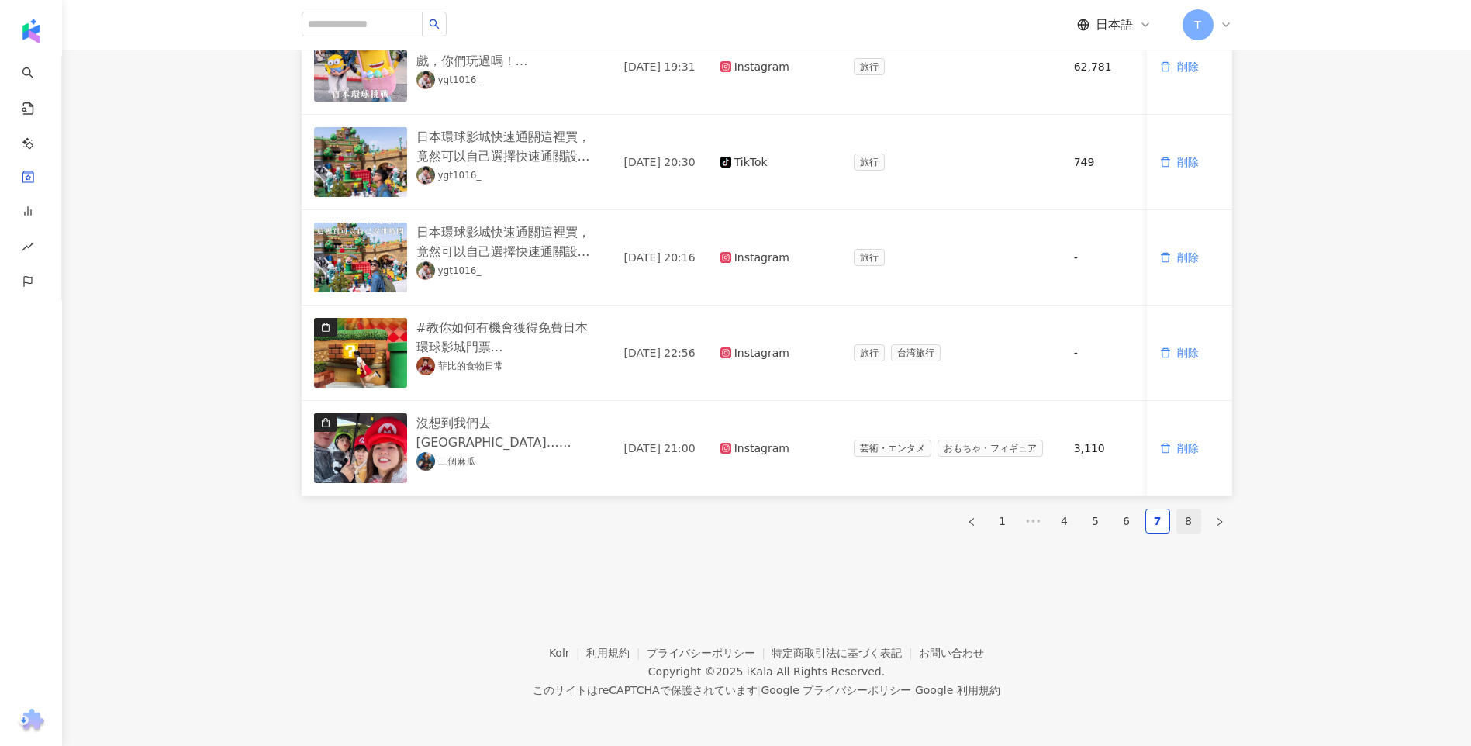
click at [1189, 522] on link "8" at bounding box center [1188, 520] width 23 height 23
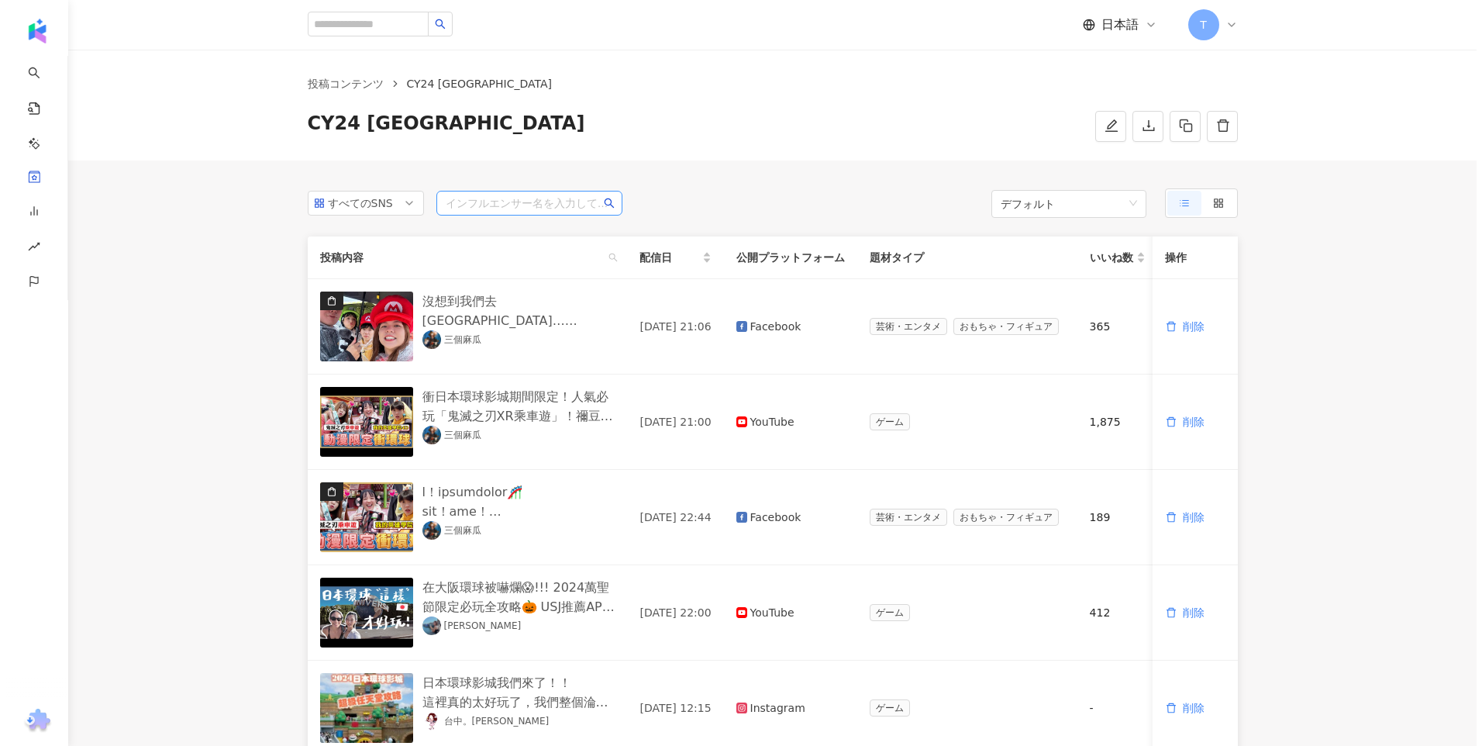
scroll to position [0, 0]
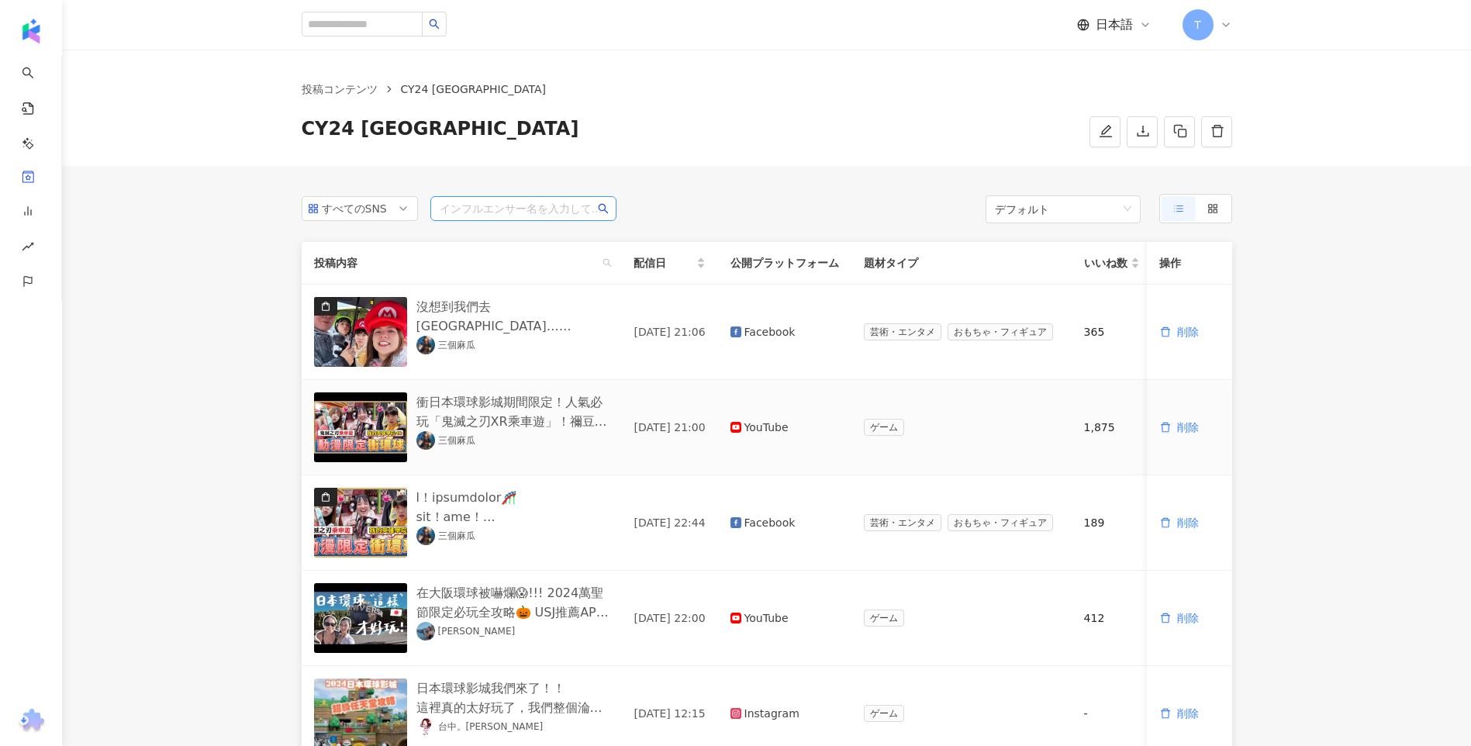
click at [519, 413] on div "衝日本環球影城期間限定！人氣必玩「鬼滅之刃XR乘車遊」！禰豆子爆米花超萌、鬼殺隊藤花餐廳好吃嗎？「我的英雄學院」美食、設施、周邊全開箱！瑪利歐手環好可愛啊｜麻…" at bounding box center [512, 411] width 193 height 39
click at [354, 440] on img "button" at bounding box center [360, 427] width 93 height 70
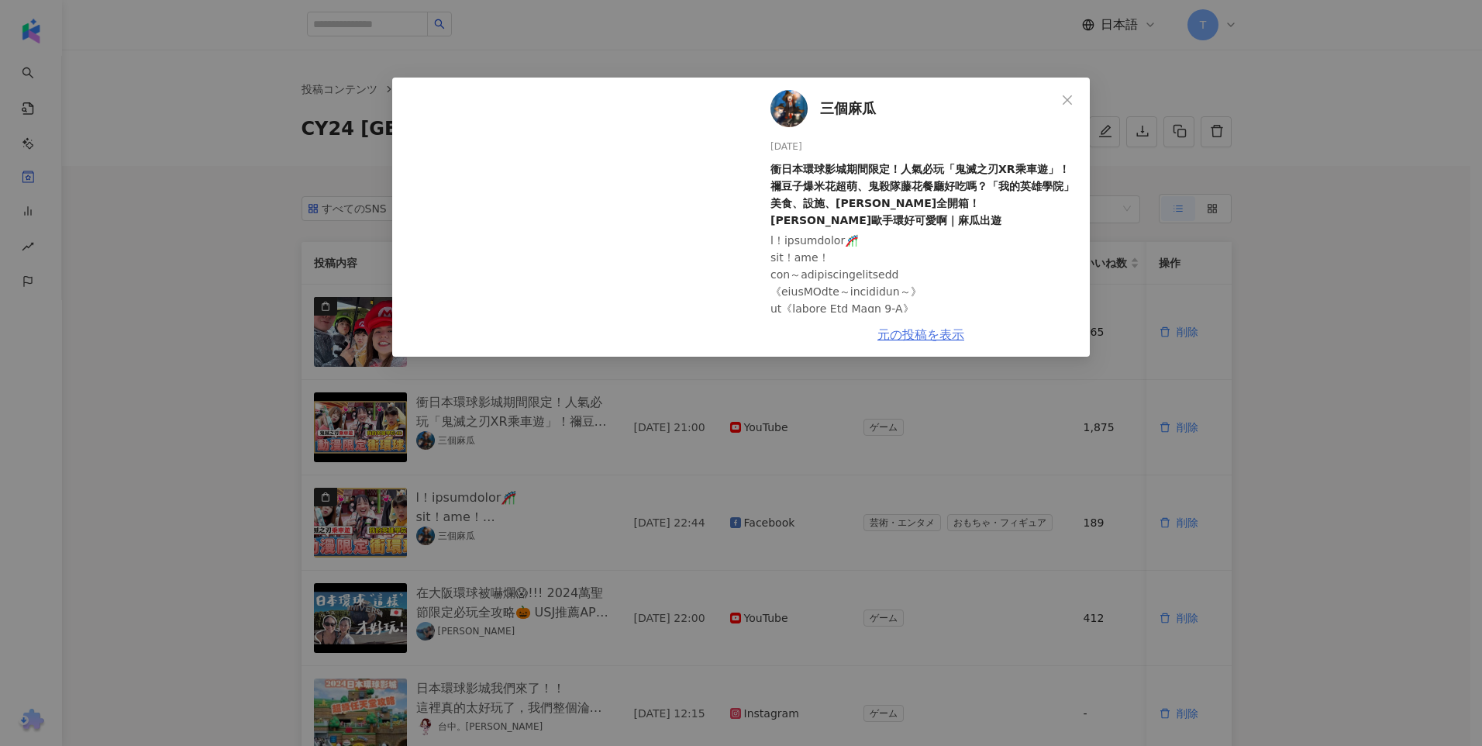
click at [920, 327] on link "元の投稿を表示" at bounding box center [921, 334] width 87 height 15
click at [847, 105] on span "三個麻瓜" at bounding box center [848, 109] width 56 height 22
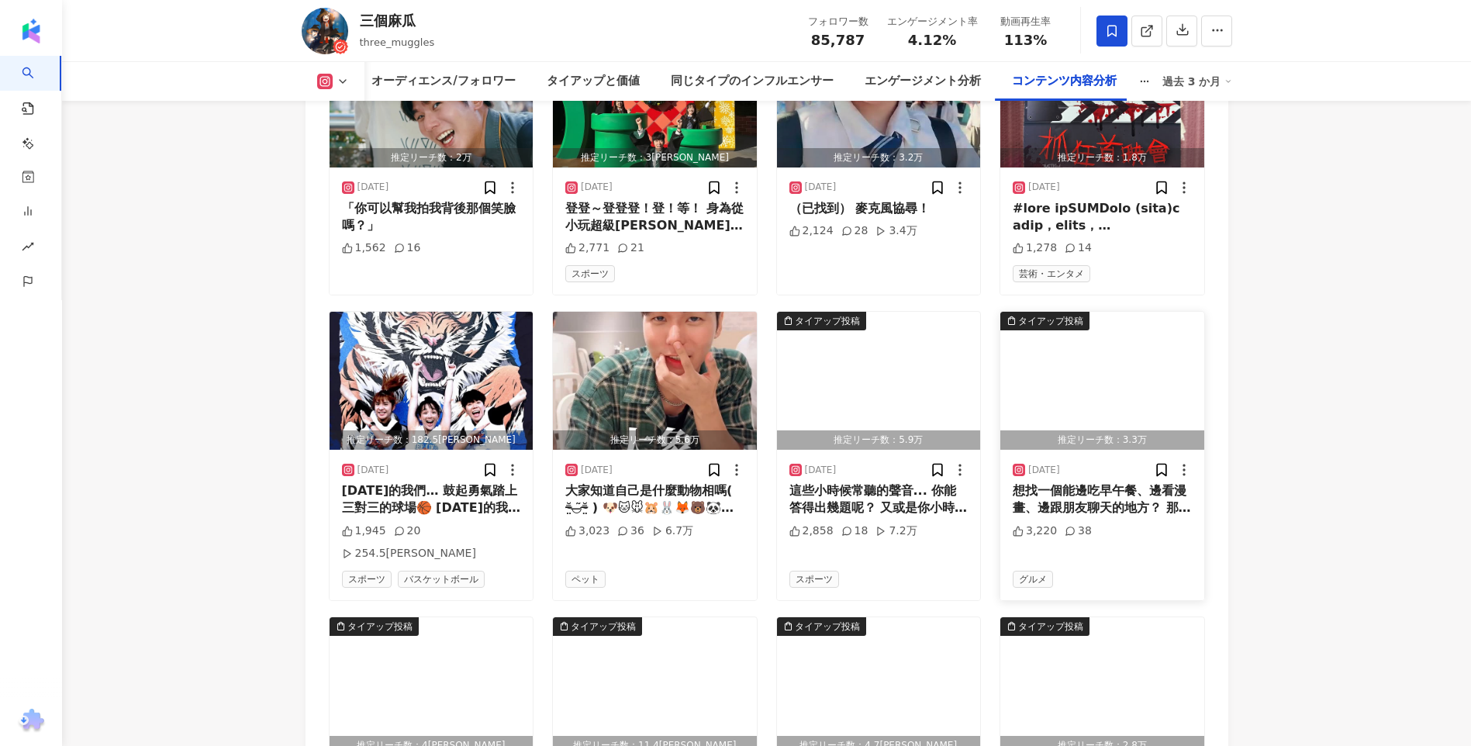
scroll to position [4497, 0]
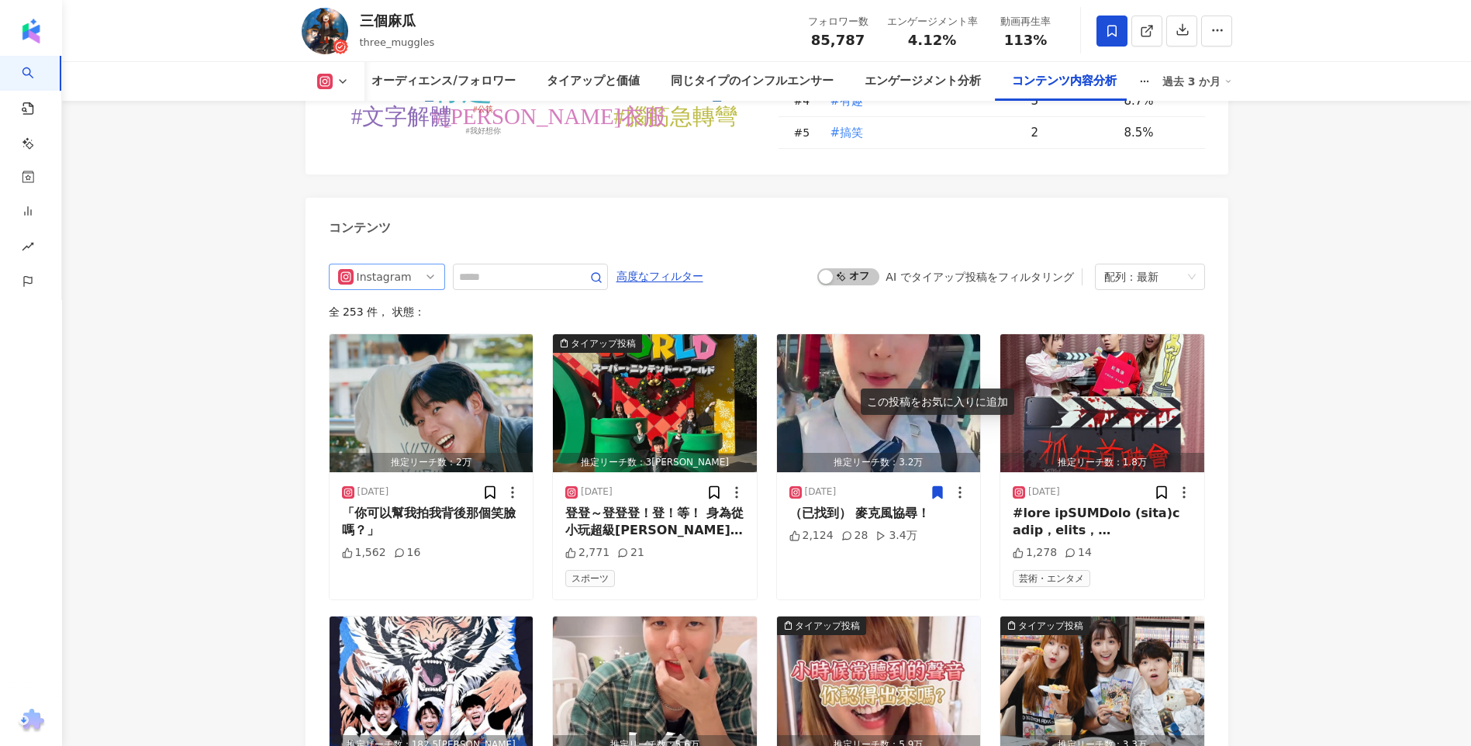
click at [398, 264] on div "Instagram" at bounding box center [382, 276] width 50 height 25
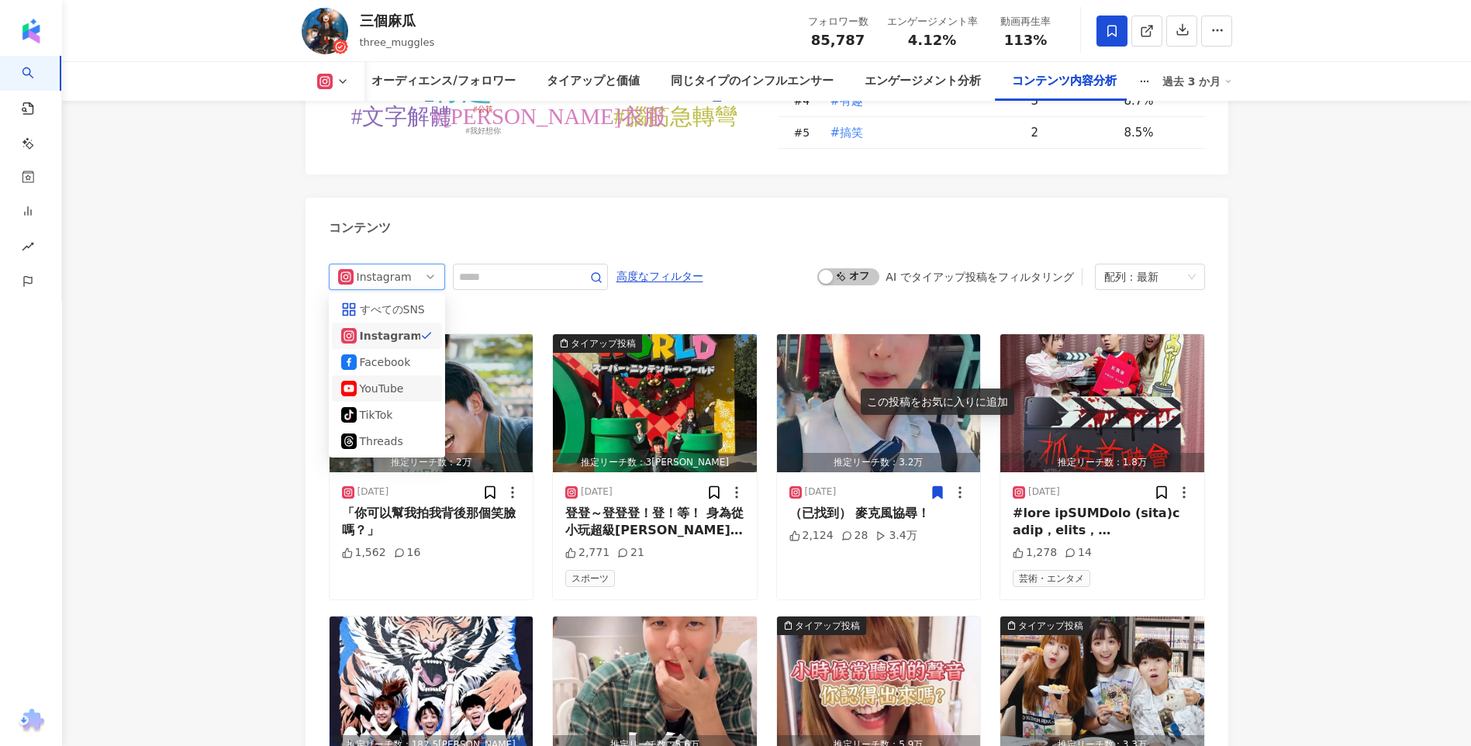
click at [382, 380] on div "YouTube" at bounding box center [385, 388] width 50 height 17
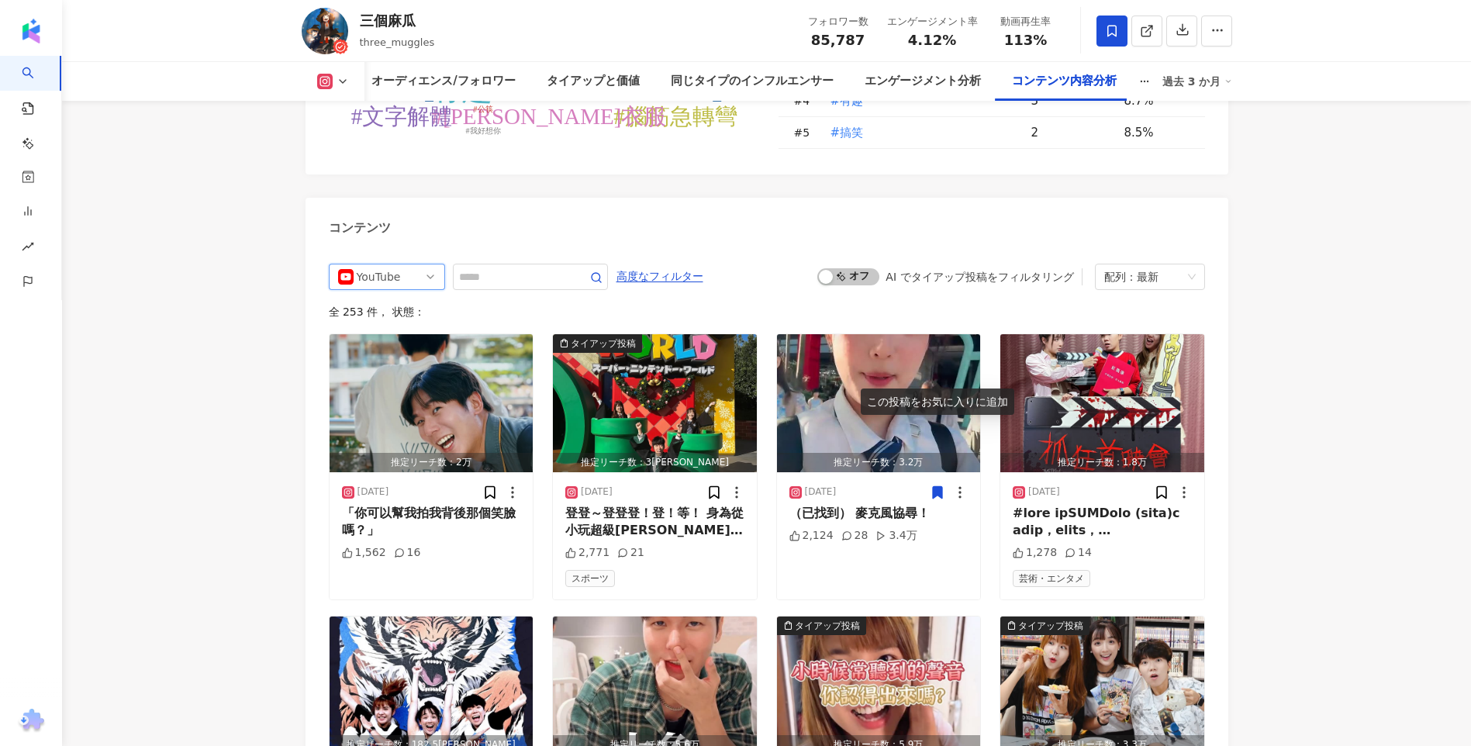
scroll to position [4473, 0]
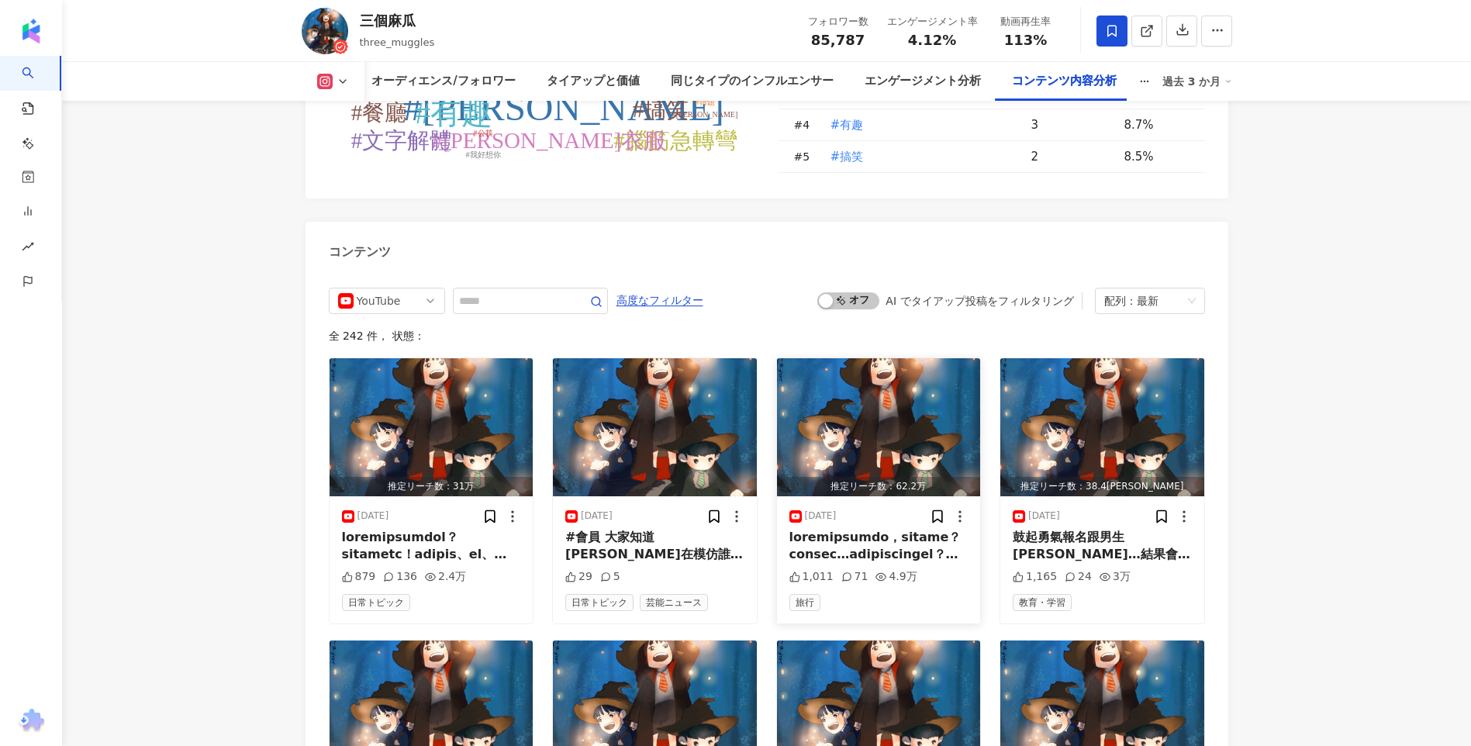
click at [885, 358] on img "button" at bounding box center [879, 427] width 204 height 138
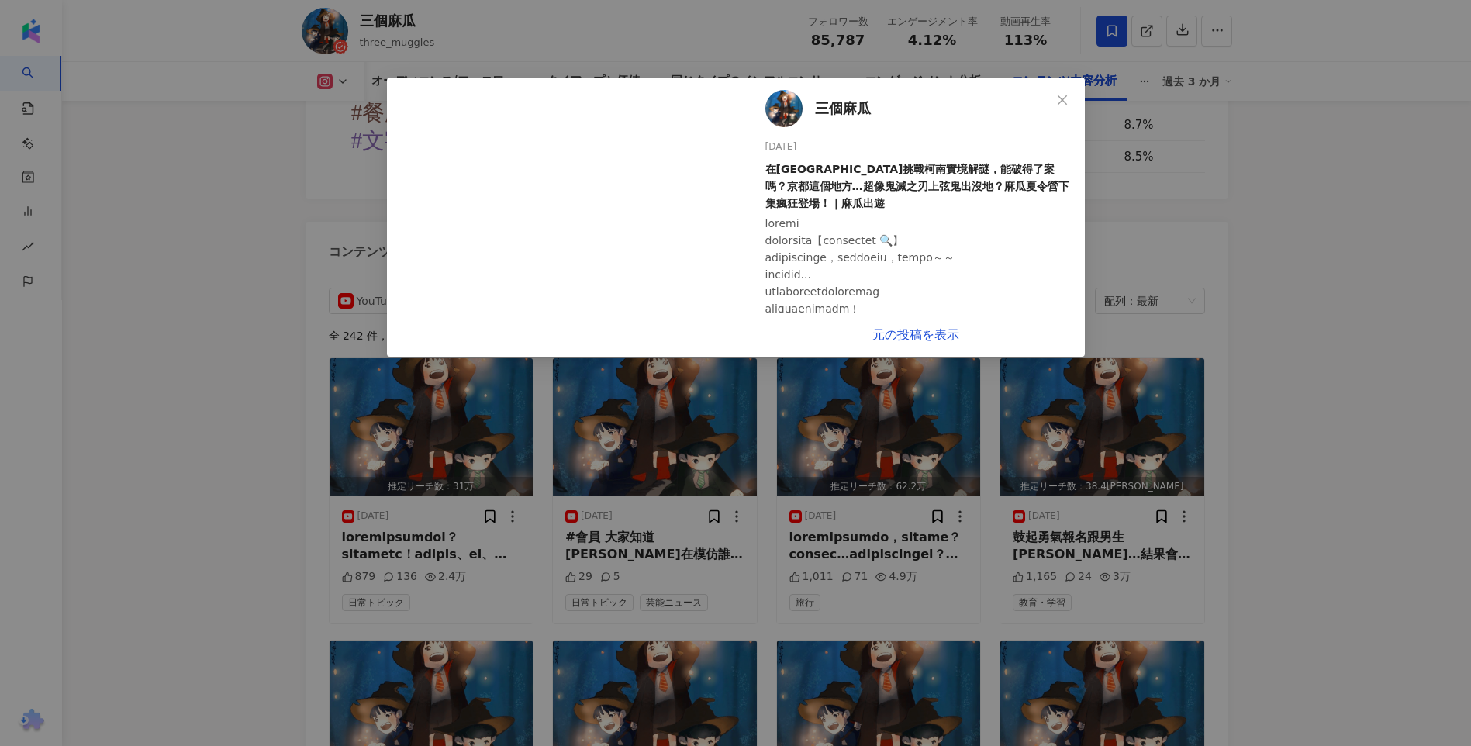
click at [1247, 319] on div "三個麻瓜 [DATE] 在[GEOGRAPHIC_DATA]挑戰柯南實境解謎，能破得了案嗎？京都這個地方…超像鬼滅之刃上弦鬼出沒地？麻瓜夏令營下集瘋狂登場！｜…" at bounding box center [735, 373] width 1471 height 746
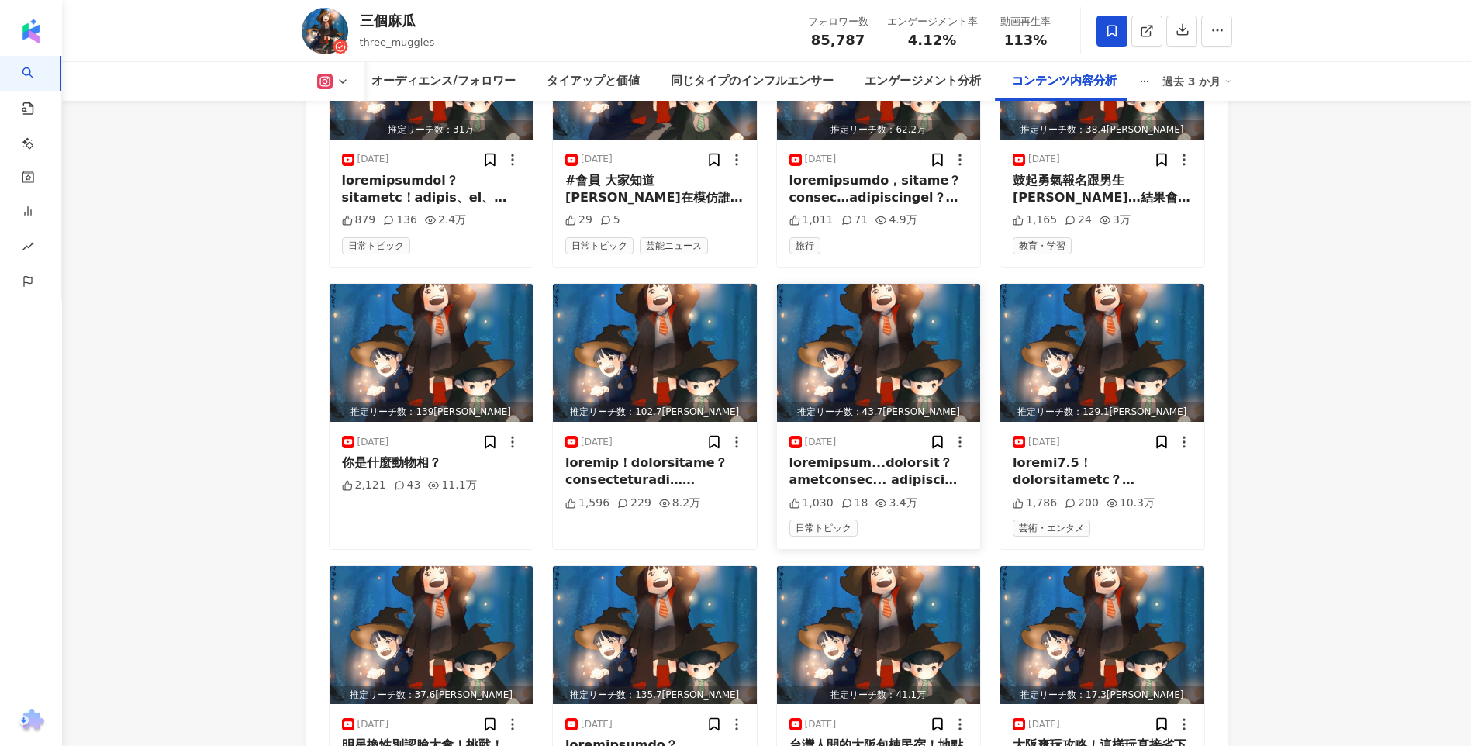
scroll to position [4938, 0]
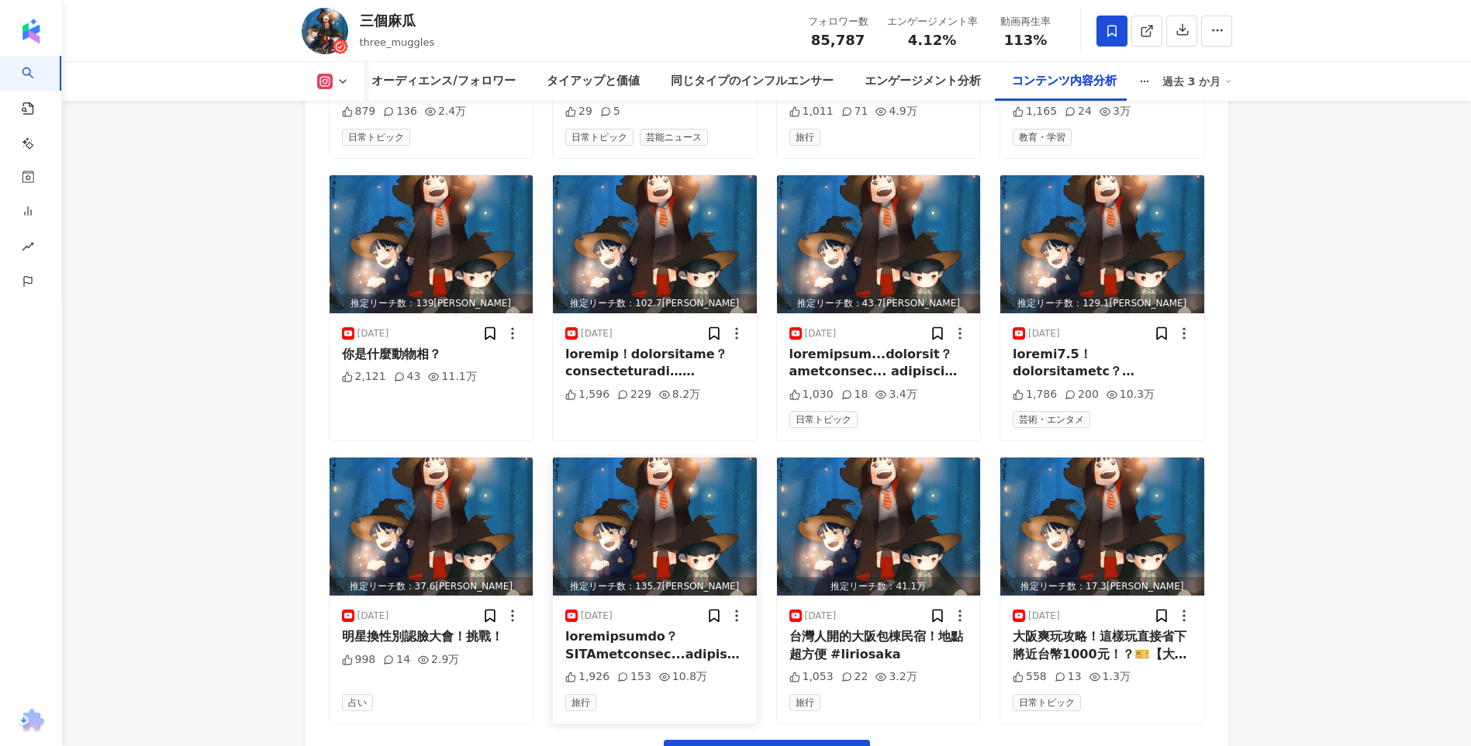
click at [659, 457] on img "button" at bounding box center [655, 526] width 204 height 138
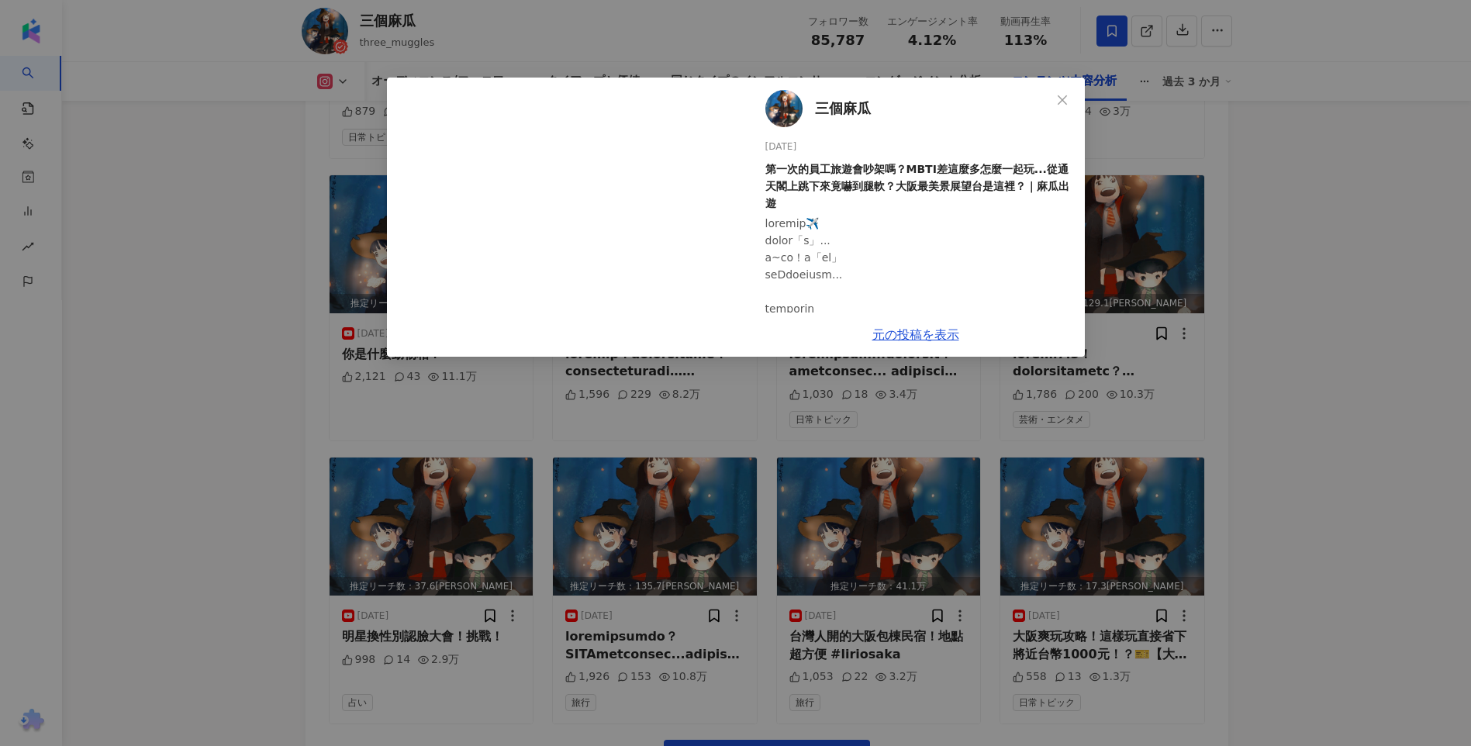
click at [275, 647] on div "三個麻瓜 [DATE] 第一次的員工旅遊會吵架嗎？MBTI差這麼多怎麼一起玩...從通天閣上跳下來竟嚇到腿軟？大阪最美景展望台是這裡？｜麻瓜出遊 1,926 …" at bounding box center [735, 373] width 1471 height 746
